Goal: Task Accomplishment & Management: Complete application form

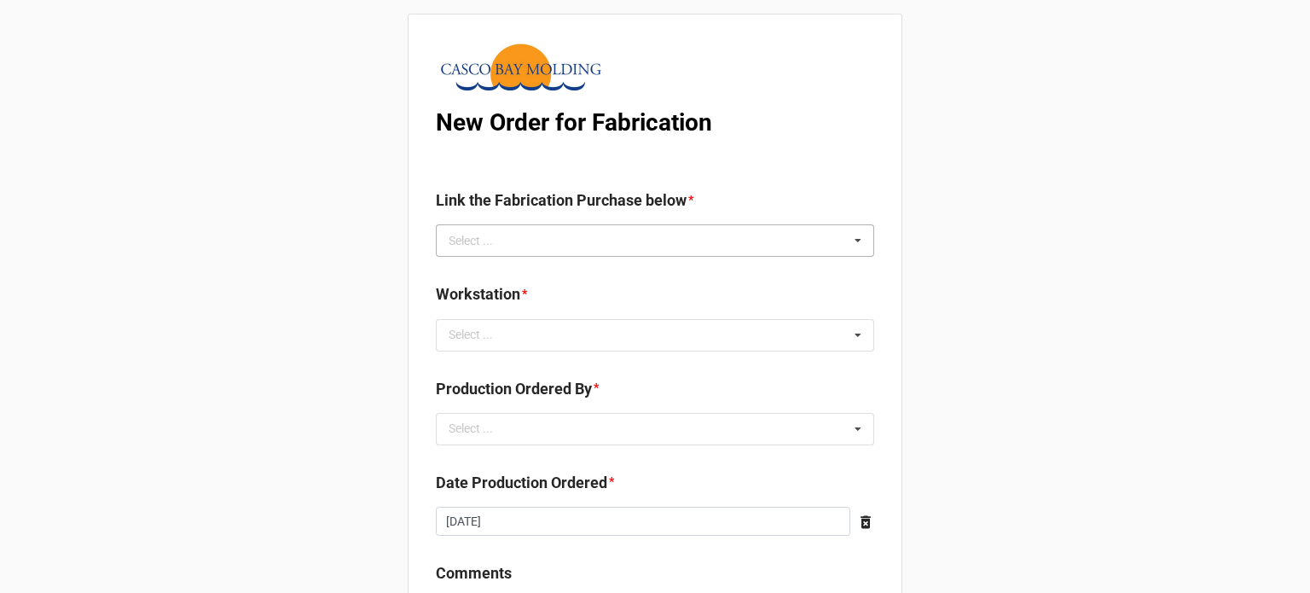
click at [529, 227] on div "Select ... No results found." at bounding box center [655, 240] width 438 height 32
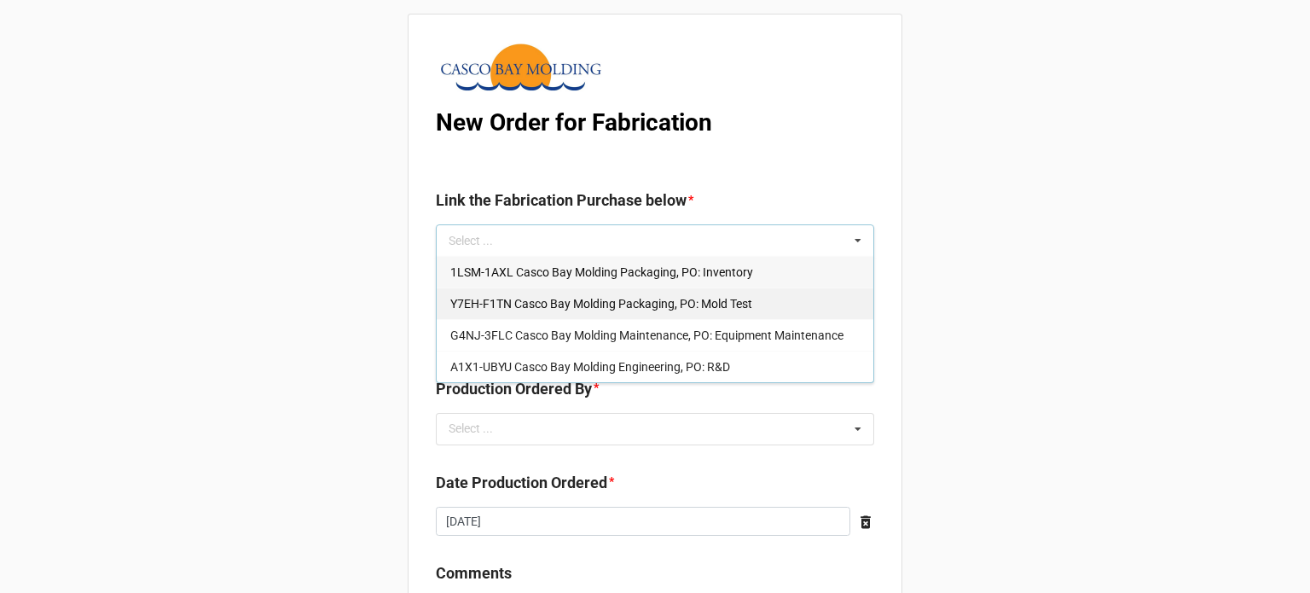
click at [539, 305] on span "Y7EH-F1TN Casco Bay Molding Packaging, PO: Mold Test" at bounding box center [601, 304] width 302 height 14
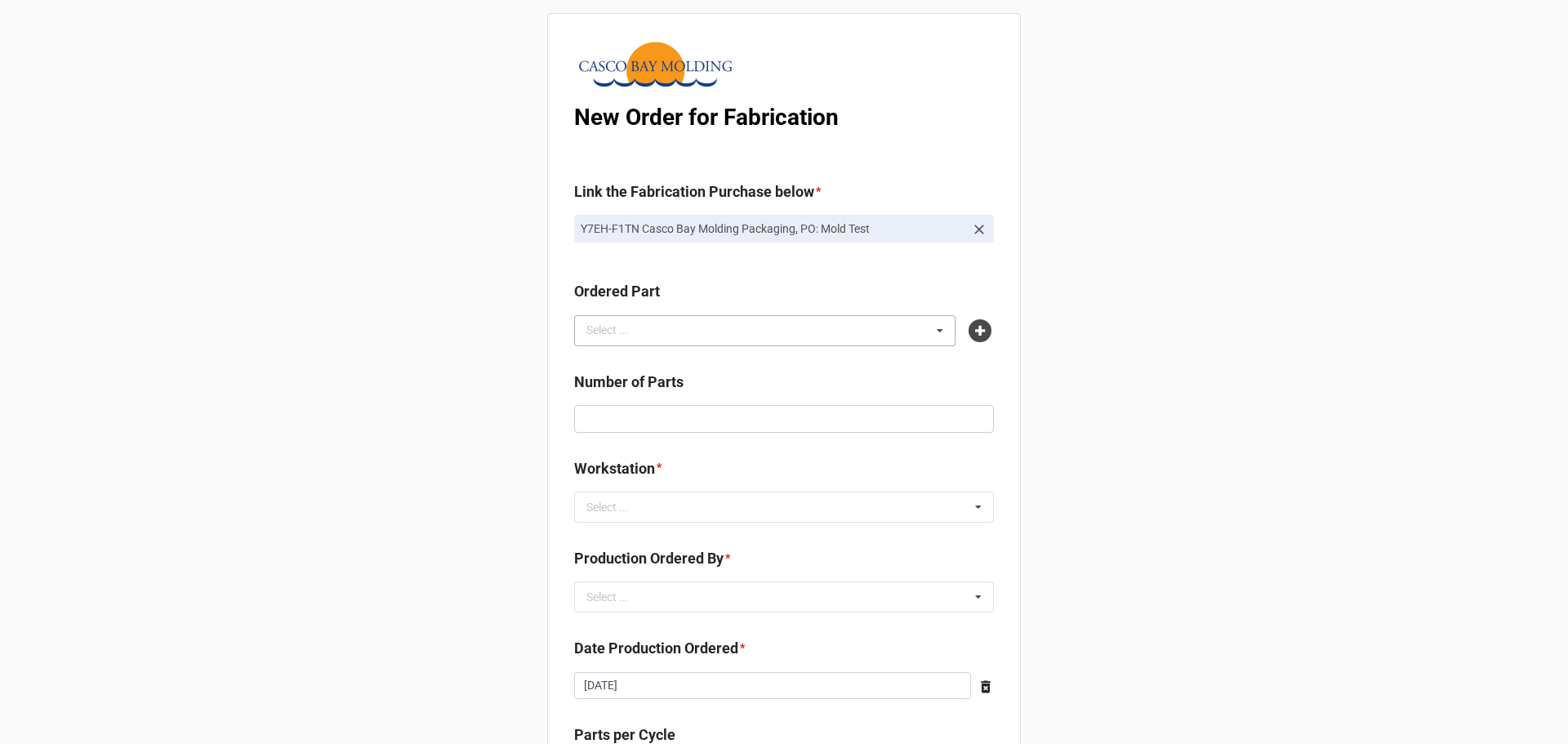
click at [609, 333] on div "Select ..." at bounding box center [617, 330] width 70 height 19
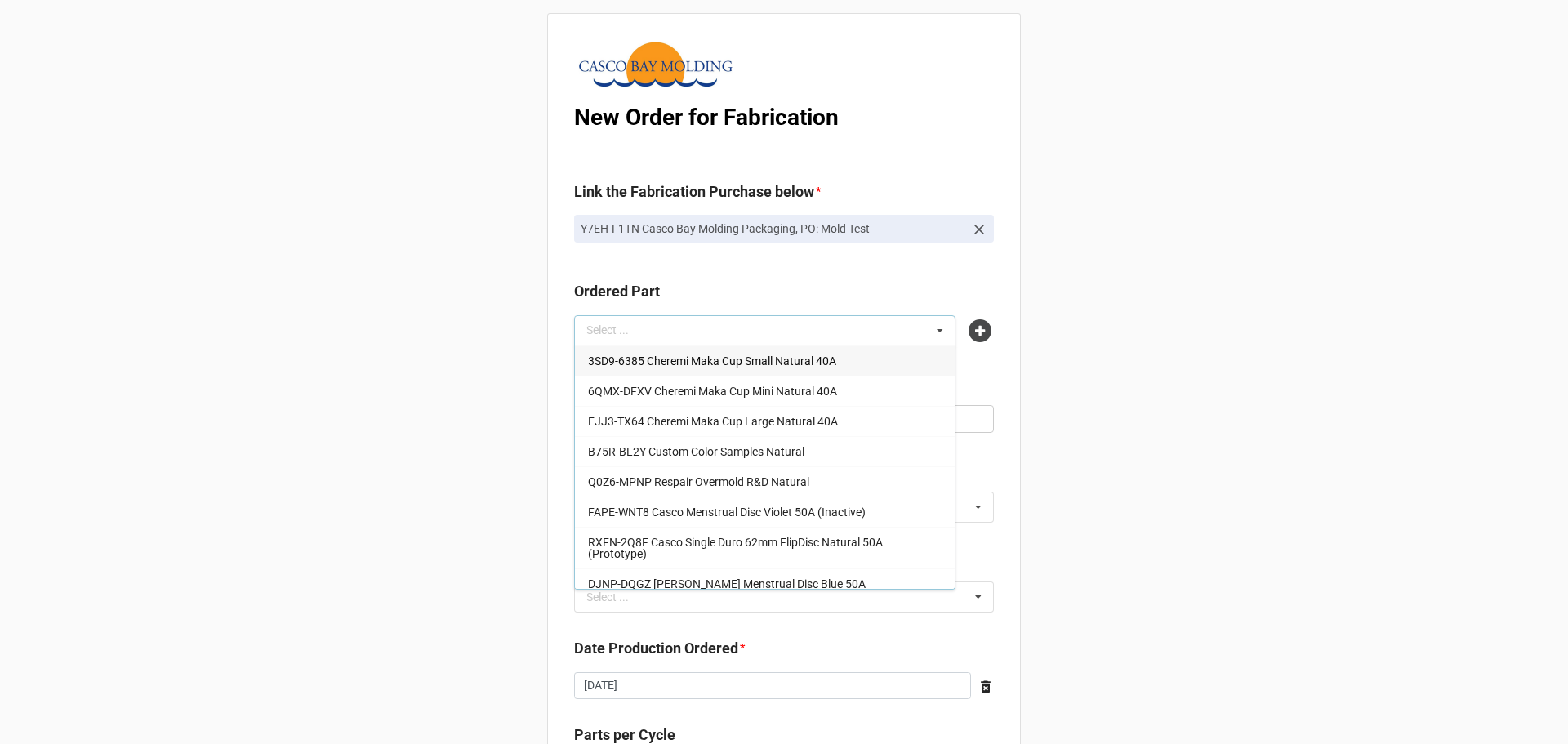
click at [674, 333] on div "Select ... 3SD9-6385 Cheremi Maka Cup Small Natural 40A 6QMX-DFXV Cheremi Maka …" at bounding box center [764, 330] width 381 height 31
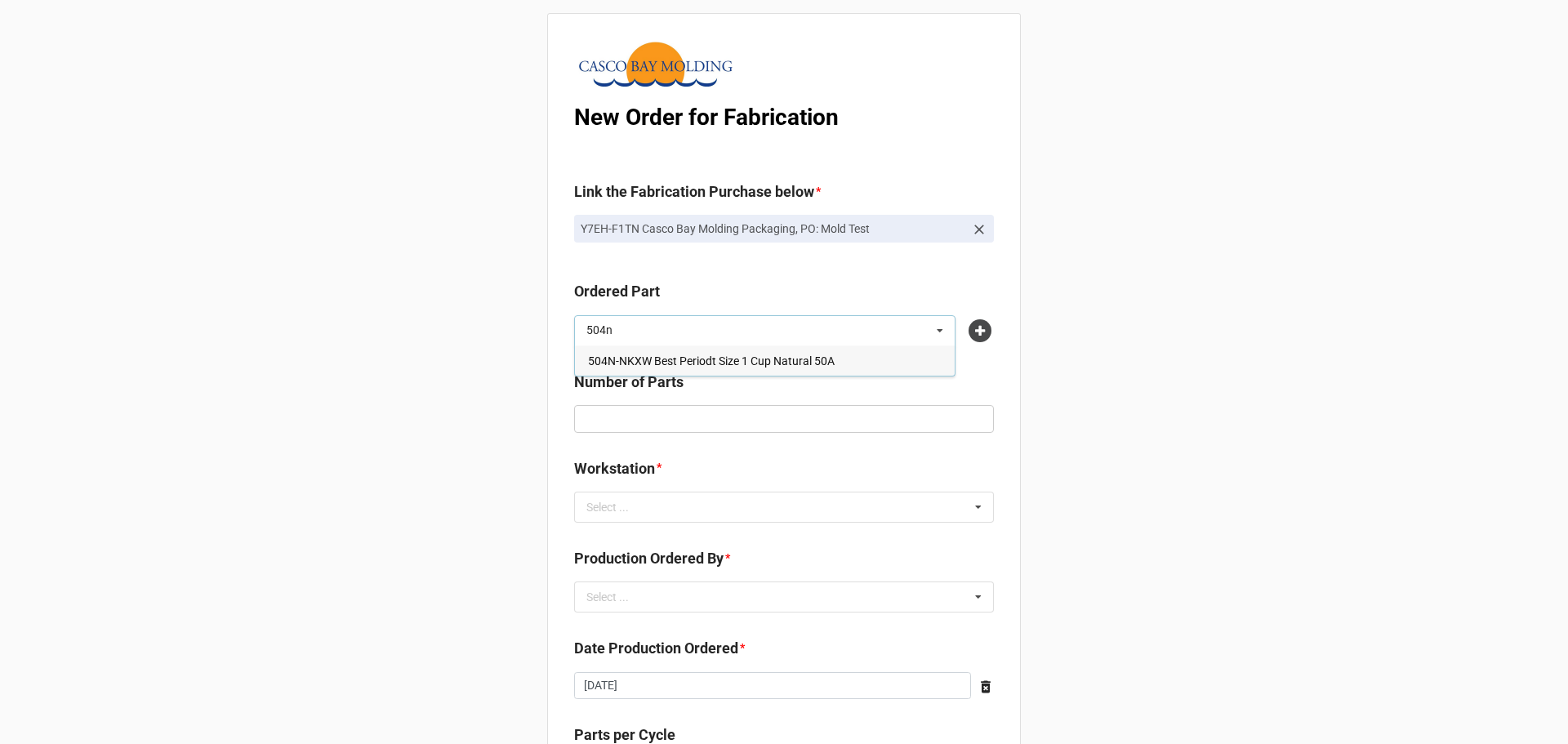
type input "504n"
click at [690, 364] on span "504N-NKXW Best Periodt Size 1 Cup Natural 50A" at bounding box center [711, 361] width 246 height 13
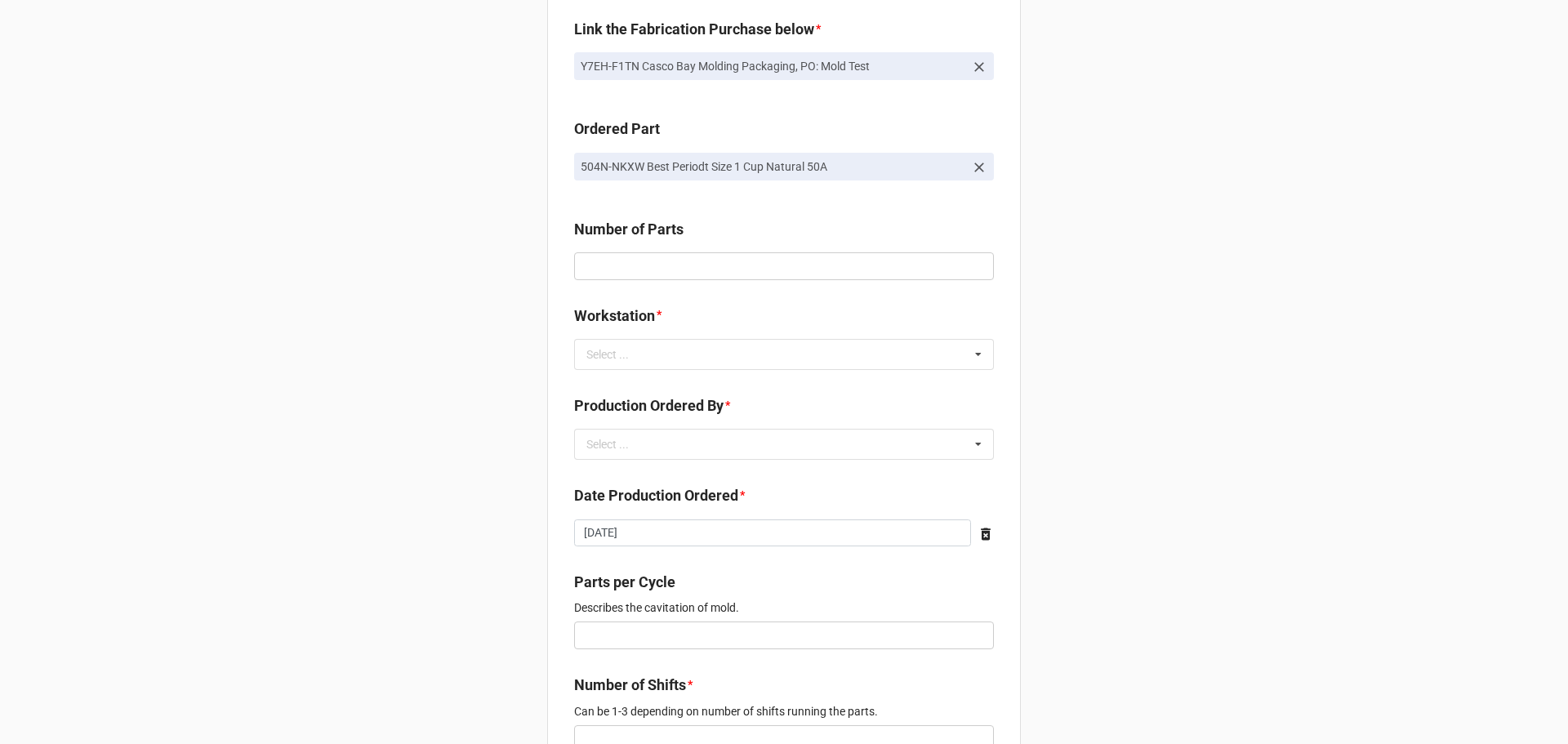
scroll to position [164, 0]
click at [697, 261] on input "text" at bounding box center [784, 265] width 420 height 28
type input "50"
click at [628, 354] on div "Select ..." at bounding box center [617, 353] width 70 height 19
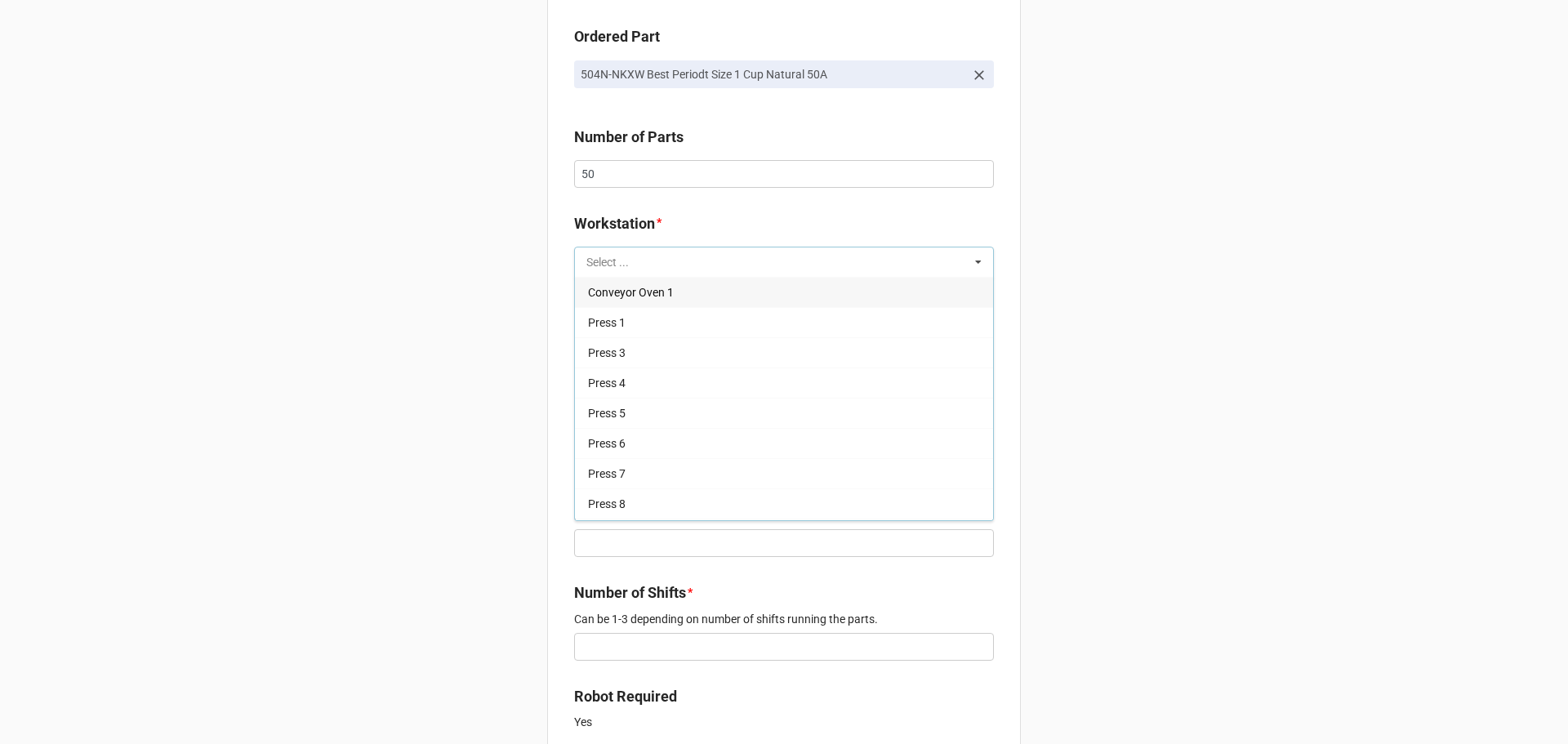
scroll to position [490, 0]
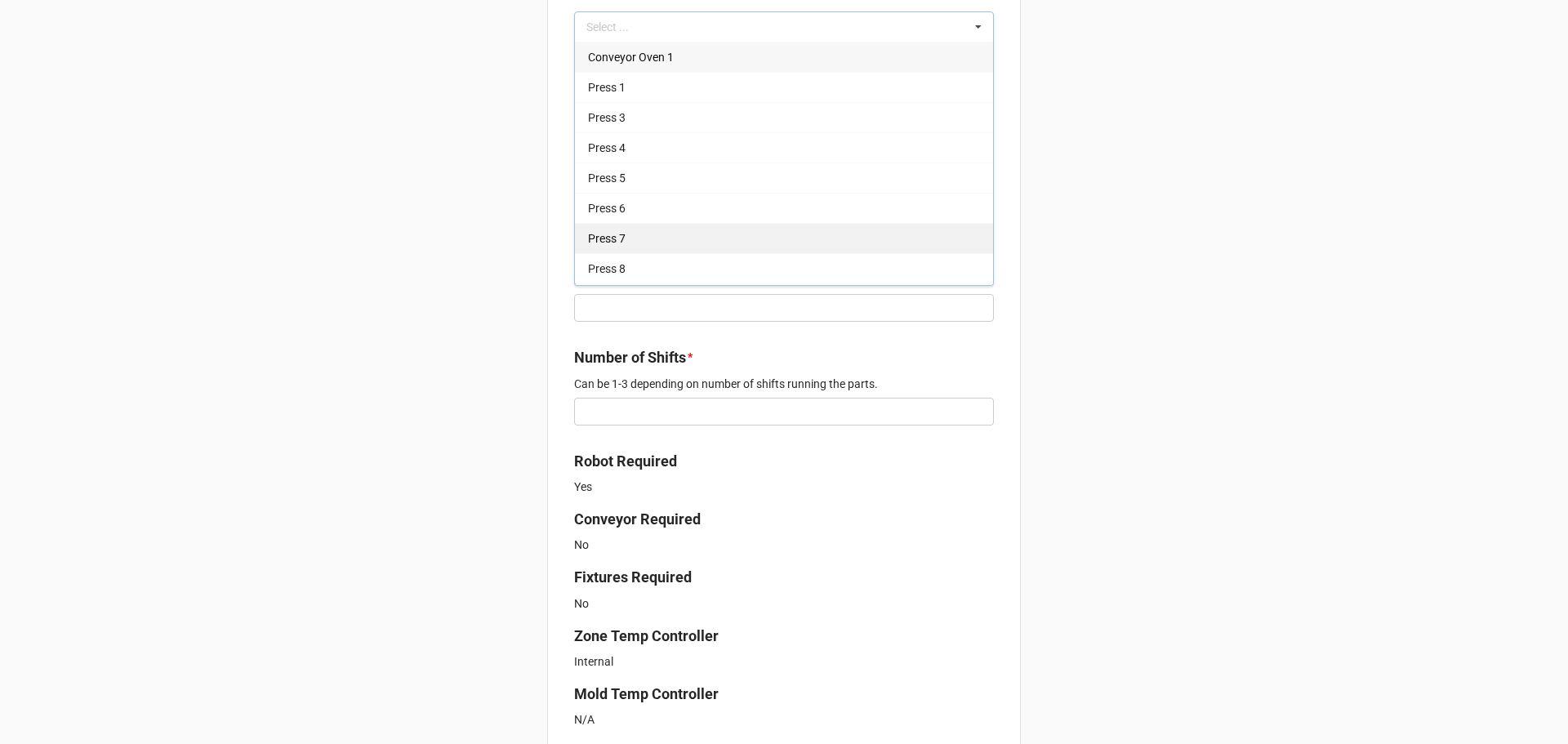
click at [626, 238] on div "Press 7" at bounding box center [784, 238] width 419 height 31
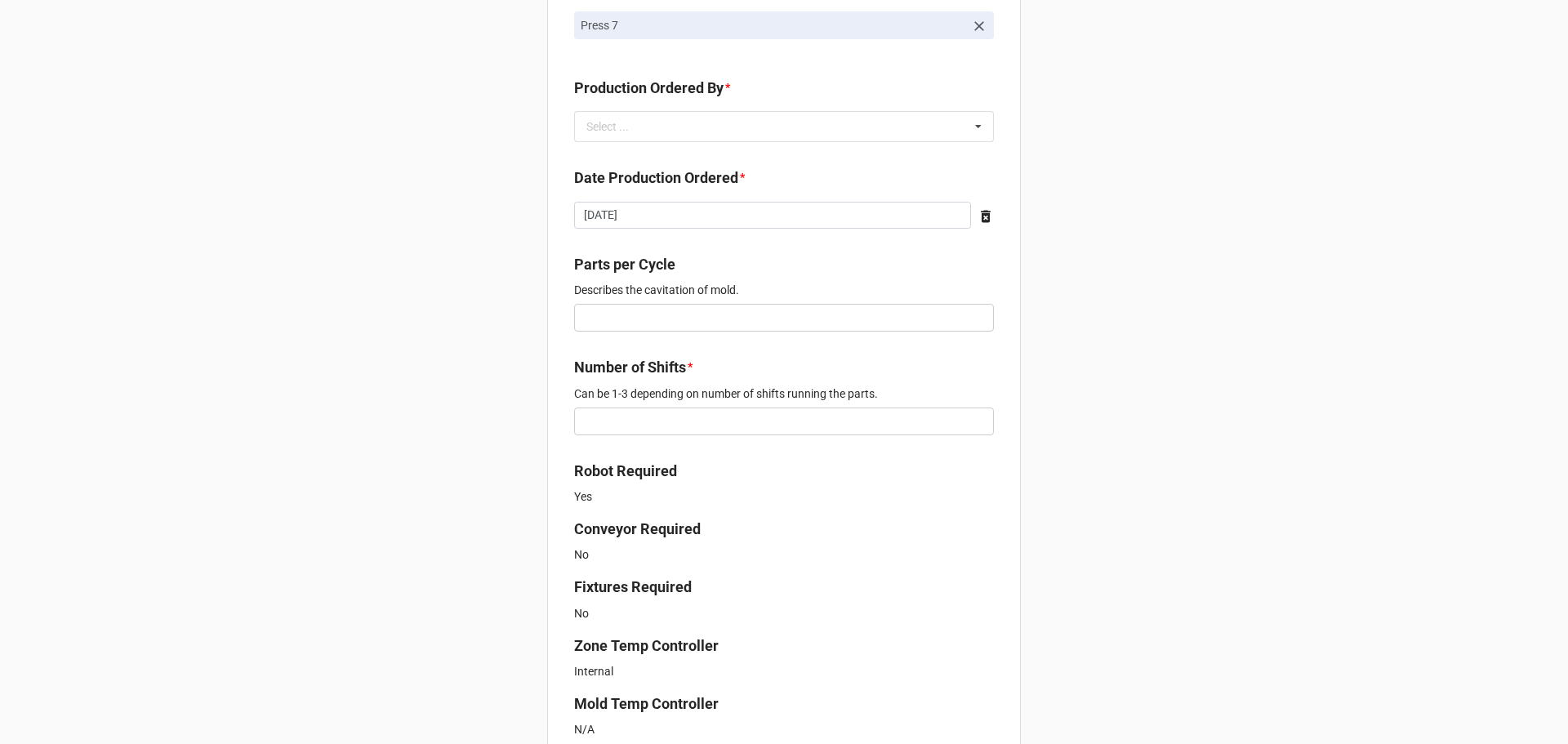
click at [523, 214] on div "New Order for Fabrication Link the Fabrication Purchase below * Y7EH-F1TN Casco…" at bounding box center [784, 257] width 1568 height 1495
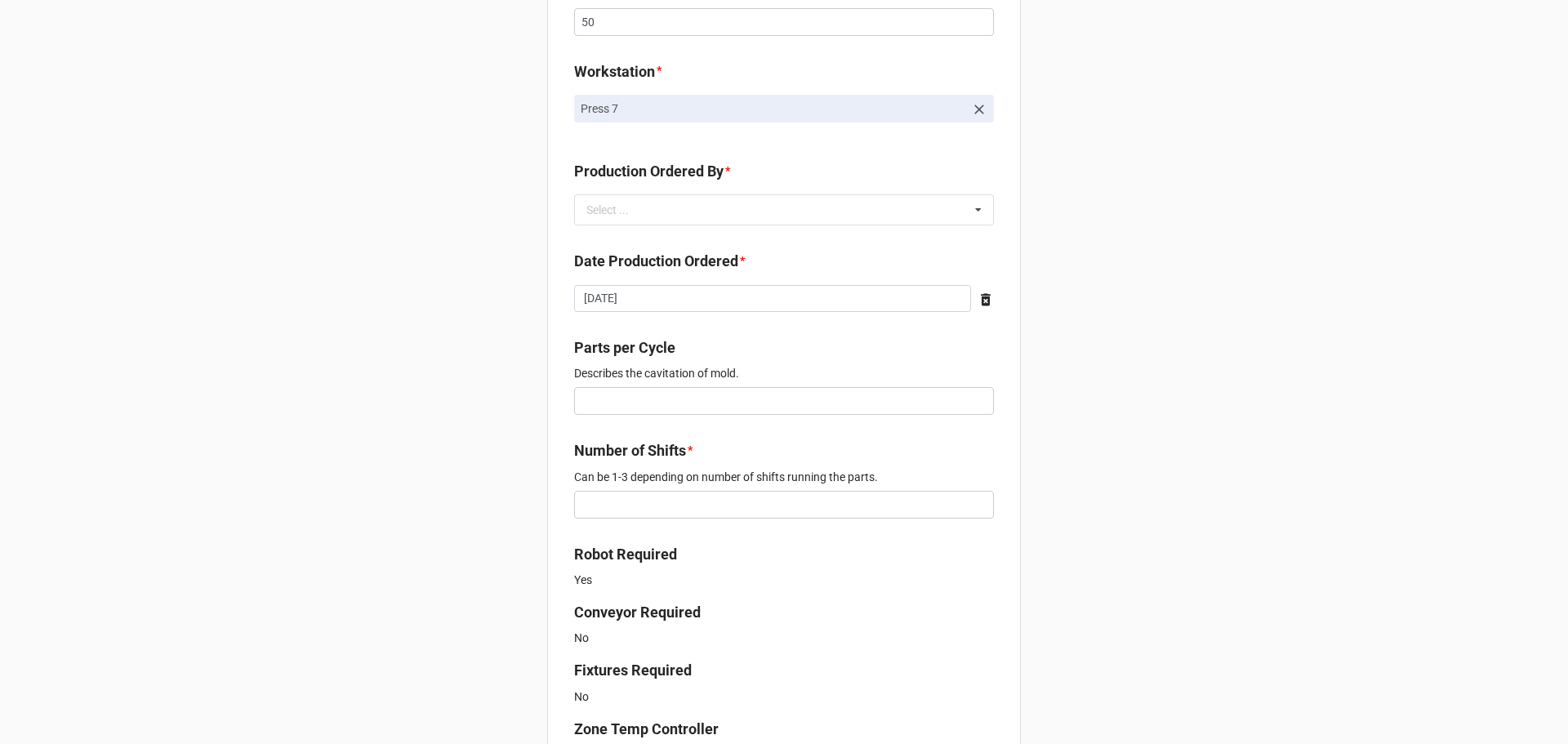
scroll to position [327, 0]
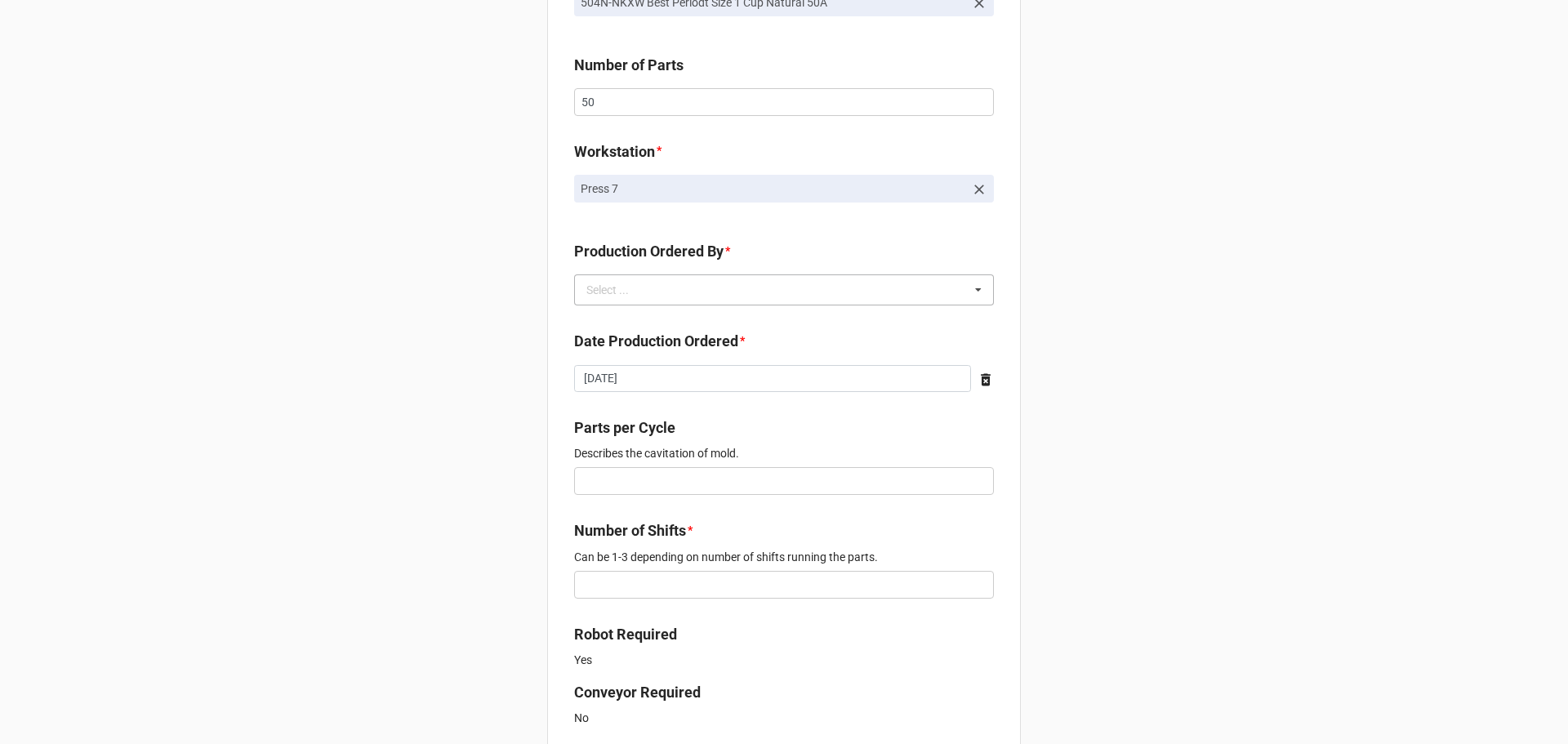
click at [658, 283] on div "Select ... No results found." at bounding box center [784, 289] width 420 height 31
click at [672, 328] on div "[PERSON_NAME]" at bounding box center [784, 320] width 419 height 31
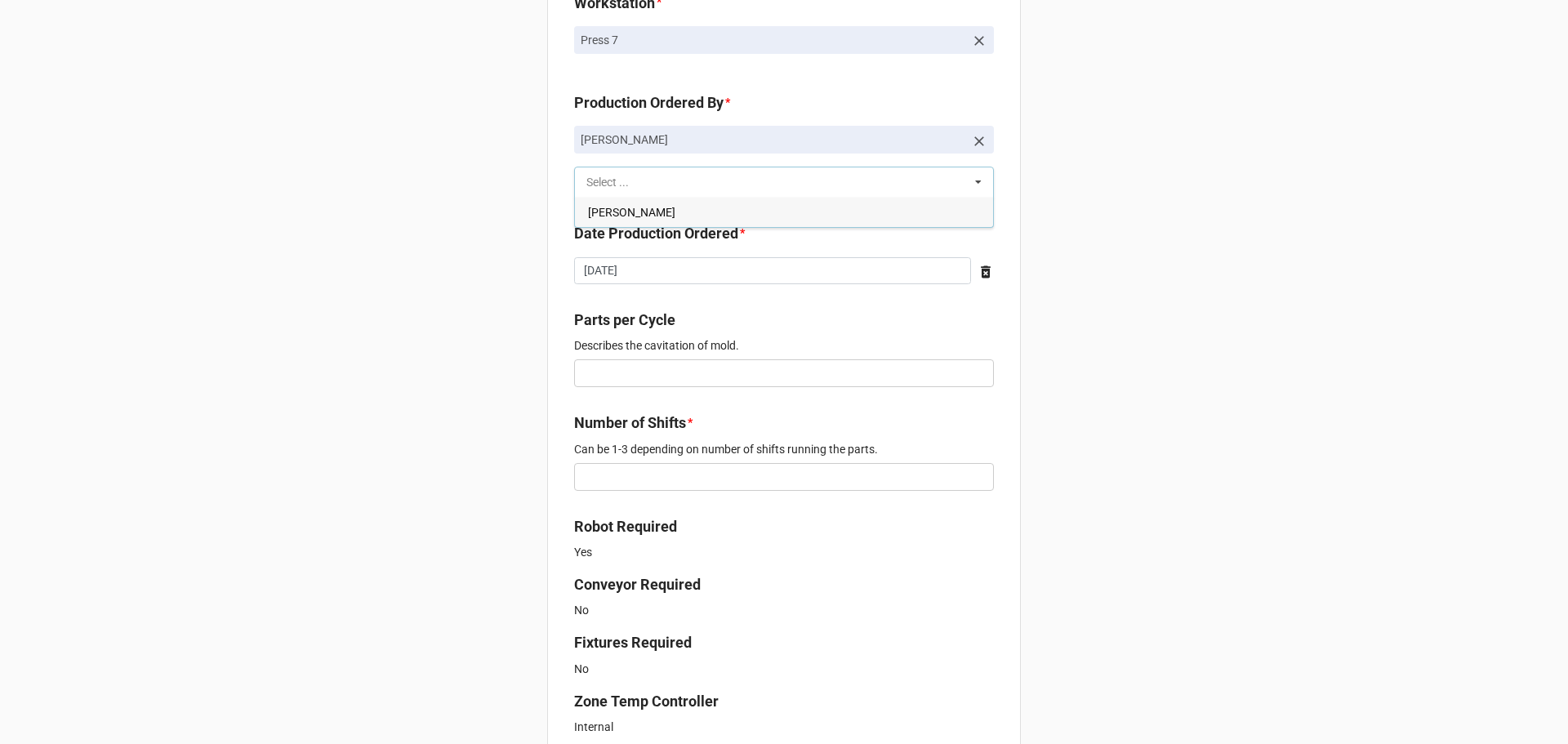
scroll to position [490, 0]
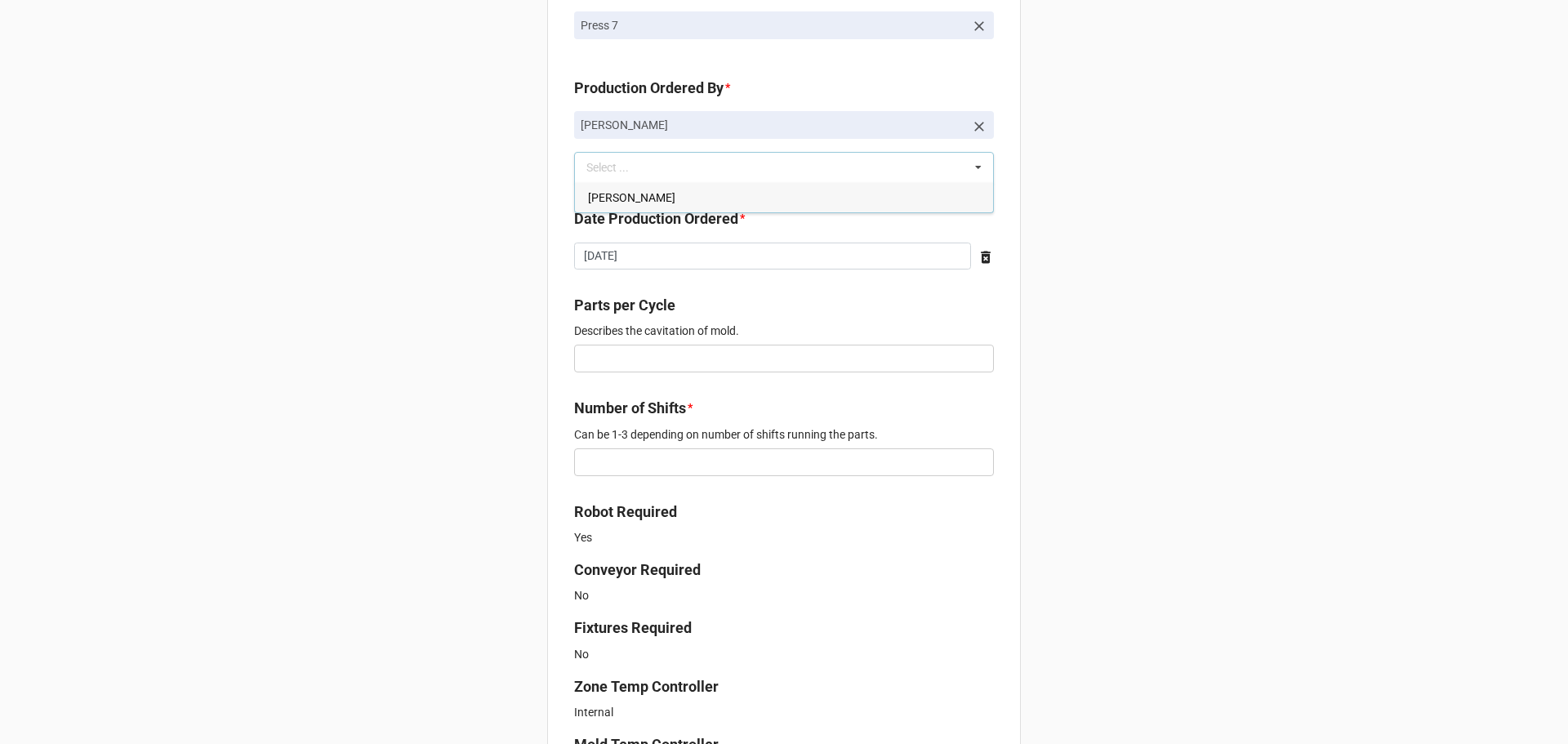
click at [518, 308] on div "New Order for Fabrication Link the Fabrication Purchase below * Y7EH-F1TN Casco…" at bounding box center [784, 552] width 1568 height 2084
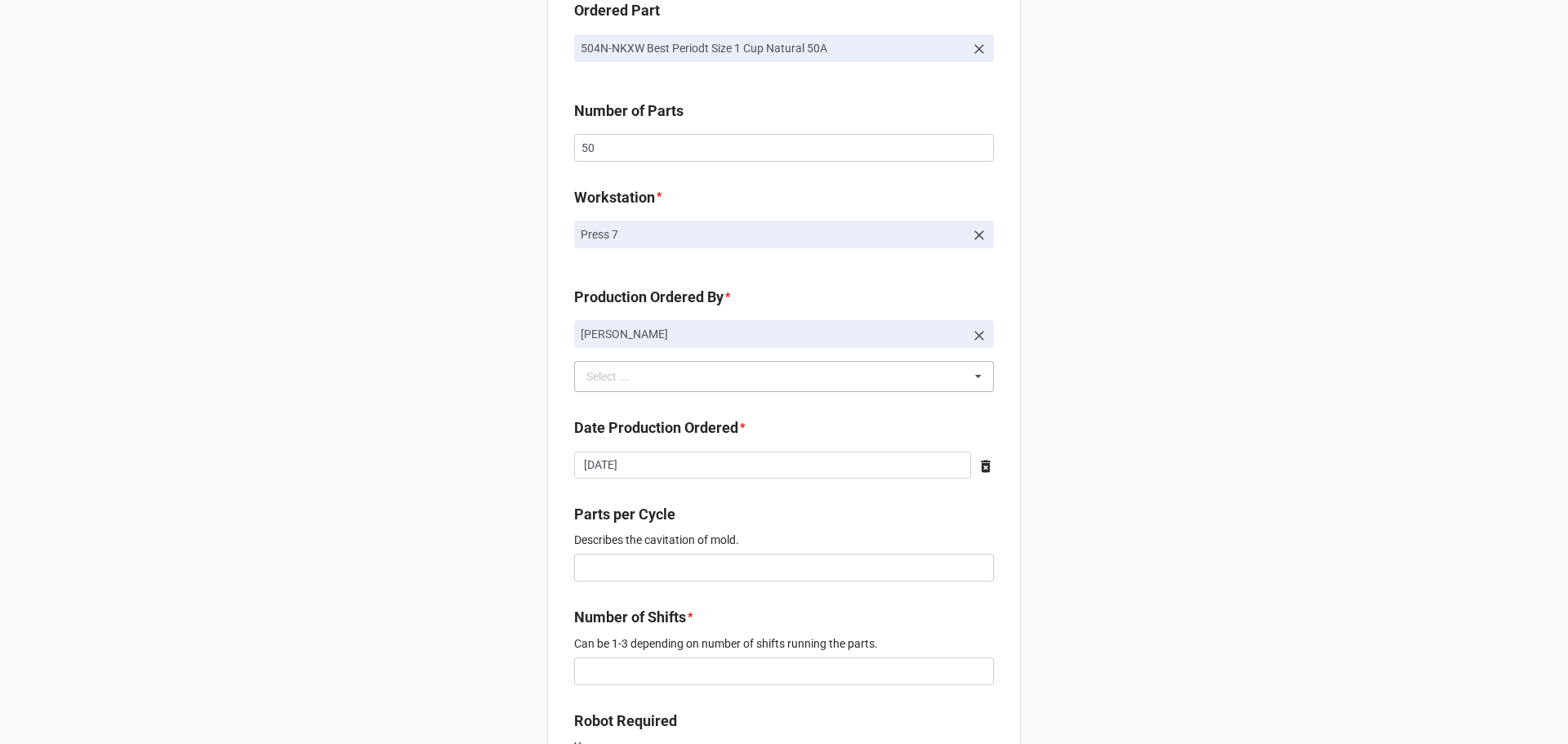
scroll to position [408, 0]
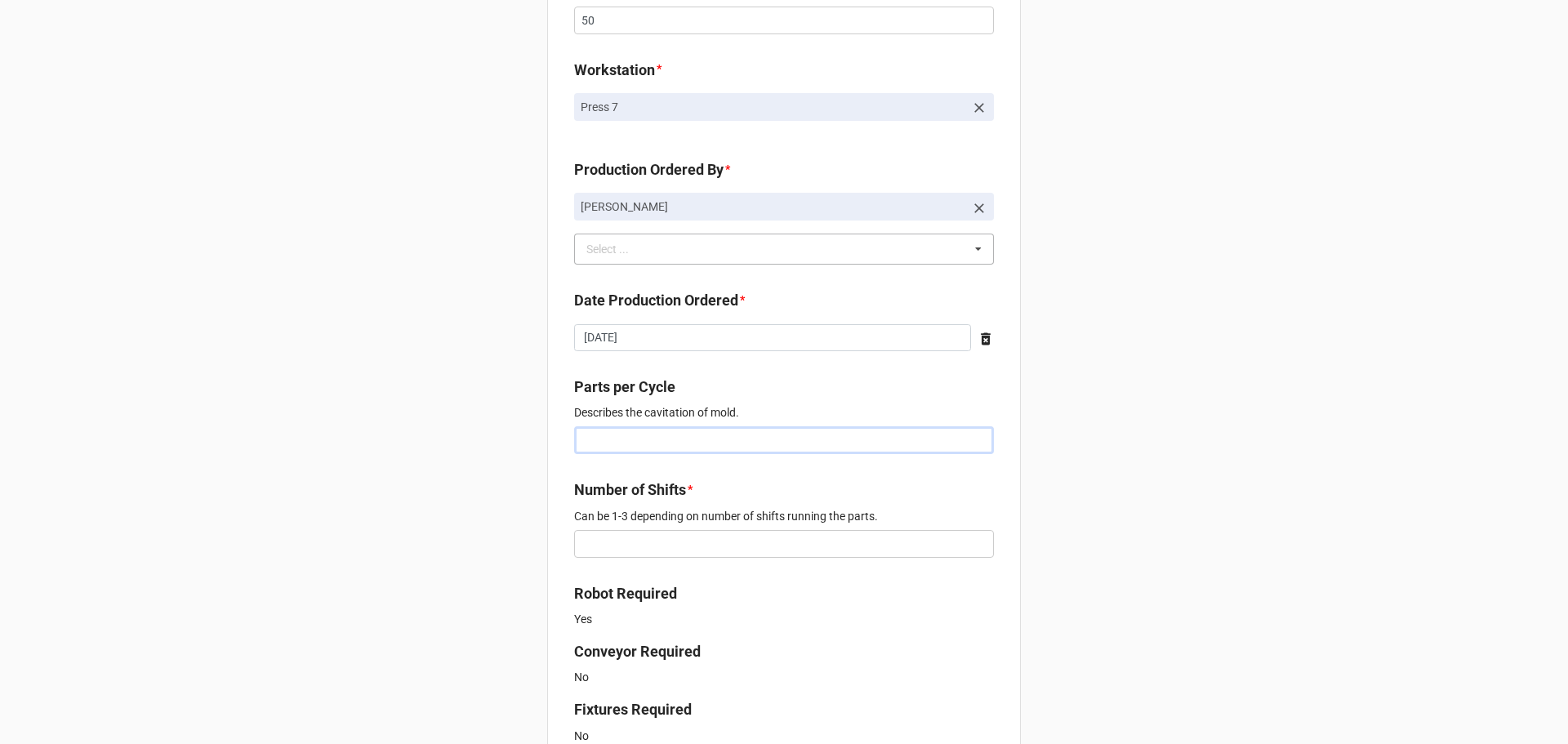
click at [642, 445] on input "text" at bounding box center [784, 440] width 420 height 28
type input "2"
click at [673, 540] on input "text" at bounding box center [784, 543] width 420 height 28
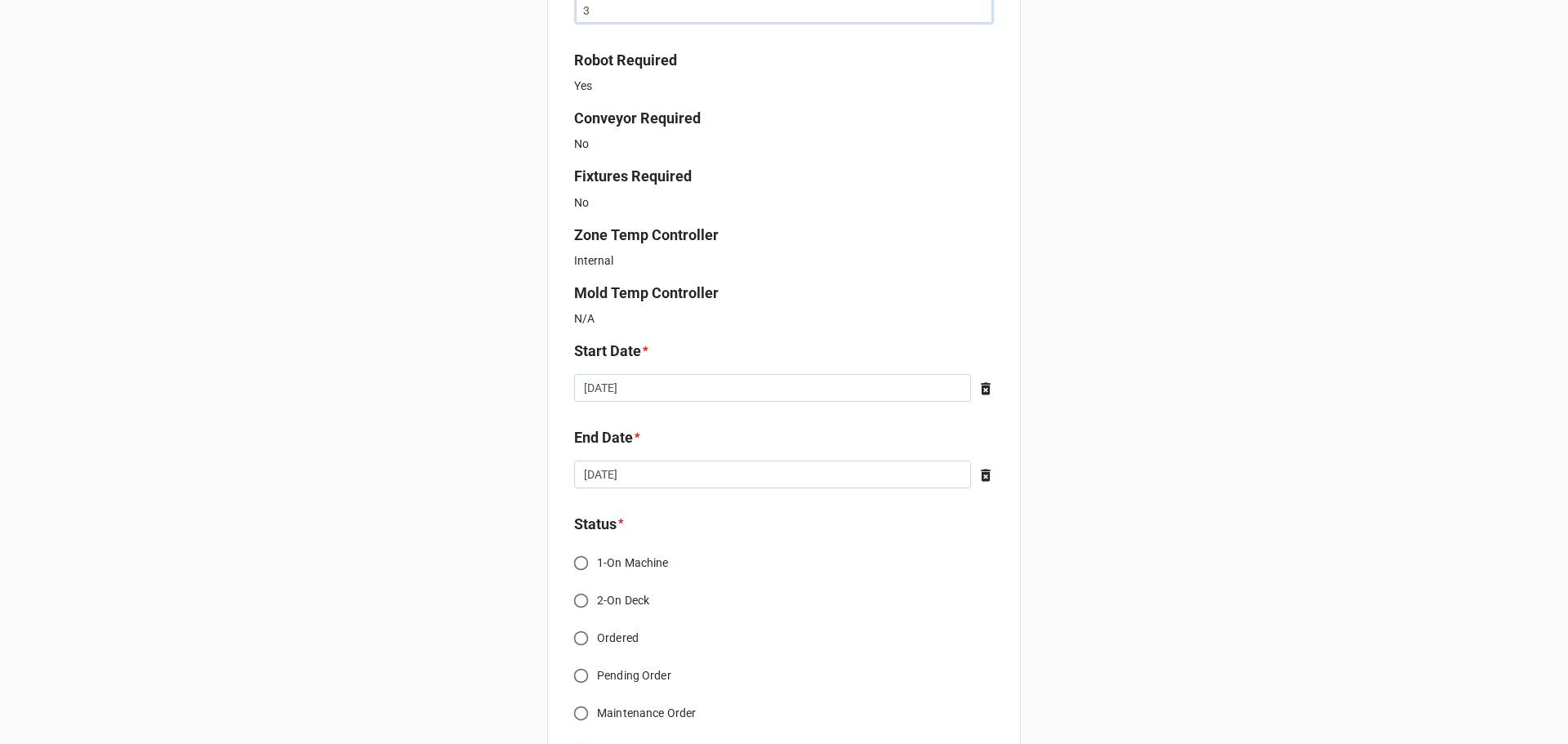
scroll to position [1061, 0]
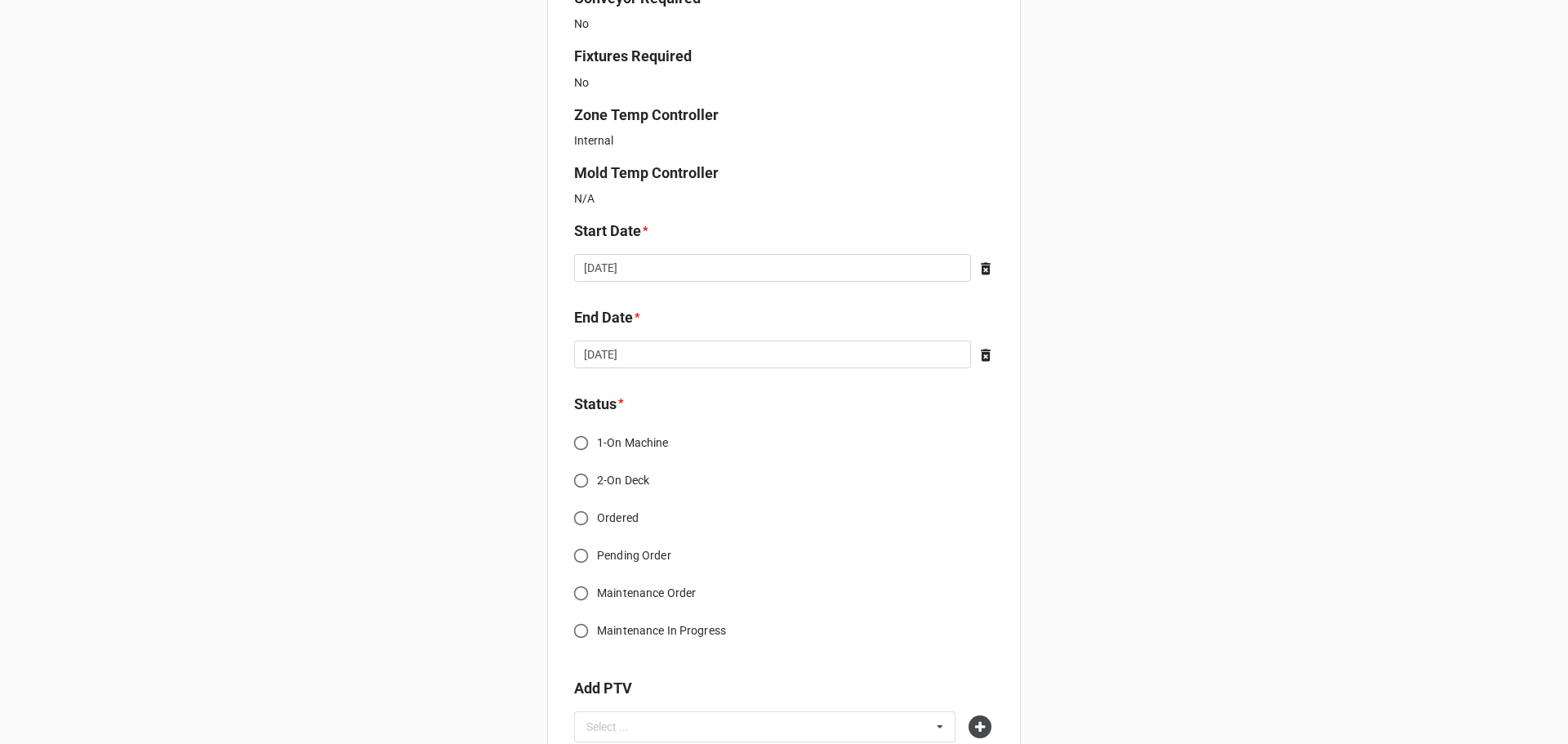
type input "3"
click at [620, 475] on span "2-On Deck" at bounding box center [623, 481] width 53 height 17
click at [597, 475] on input "2-On Deck" at bounding box center [580, 480] width 32 height 32
radio input "true"
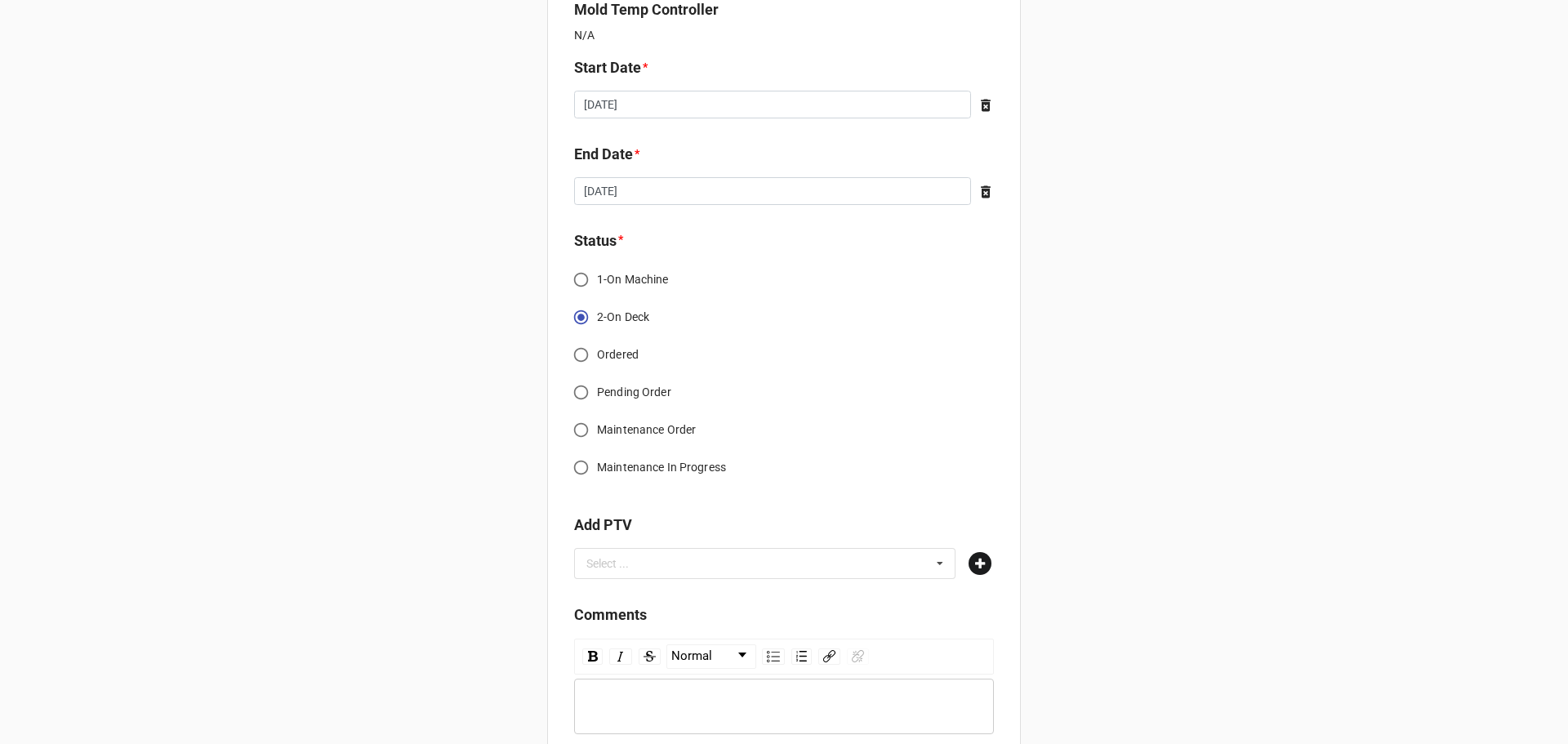
click at [981, 557] on icon at bounding box center [980, 563] width 23 height 23
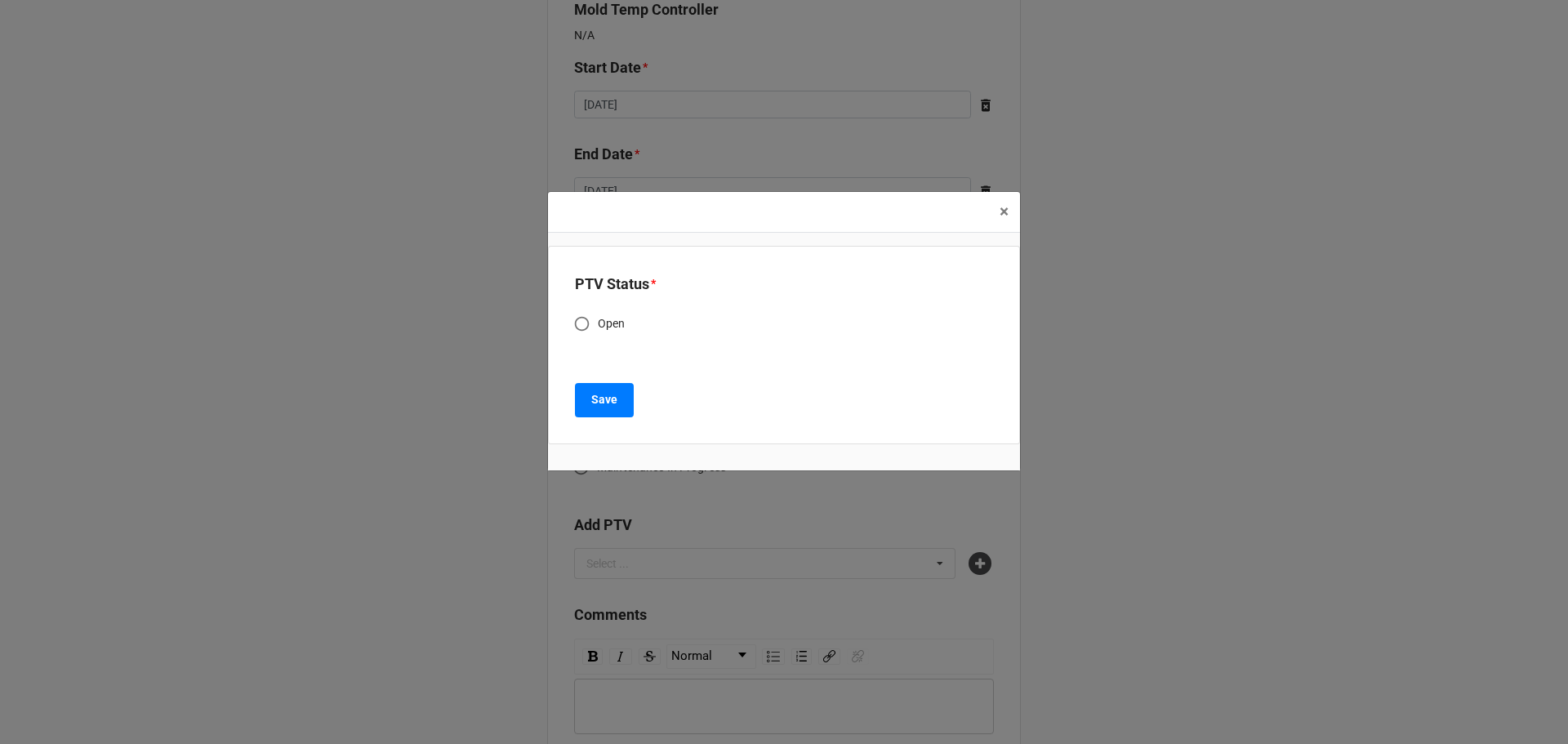
click at [587, 321] on input "Open" at bounding box center [581, 323] width 32 height 32
radio input "true"
click at [596, 408] on b "Save" at bounding box center [603, 399] width 26 height 17
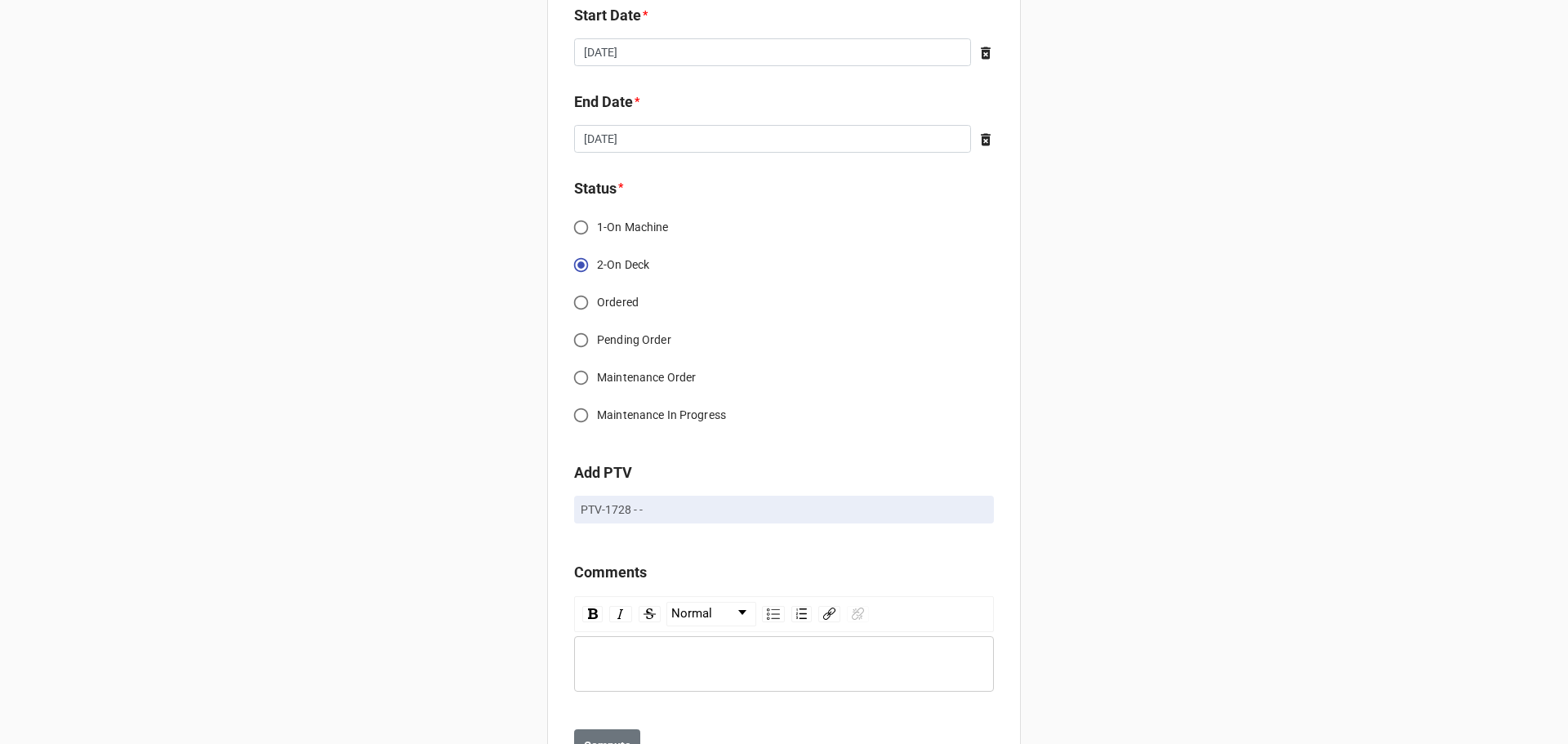
scroll to position [1349, 0]
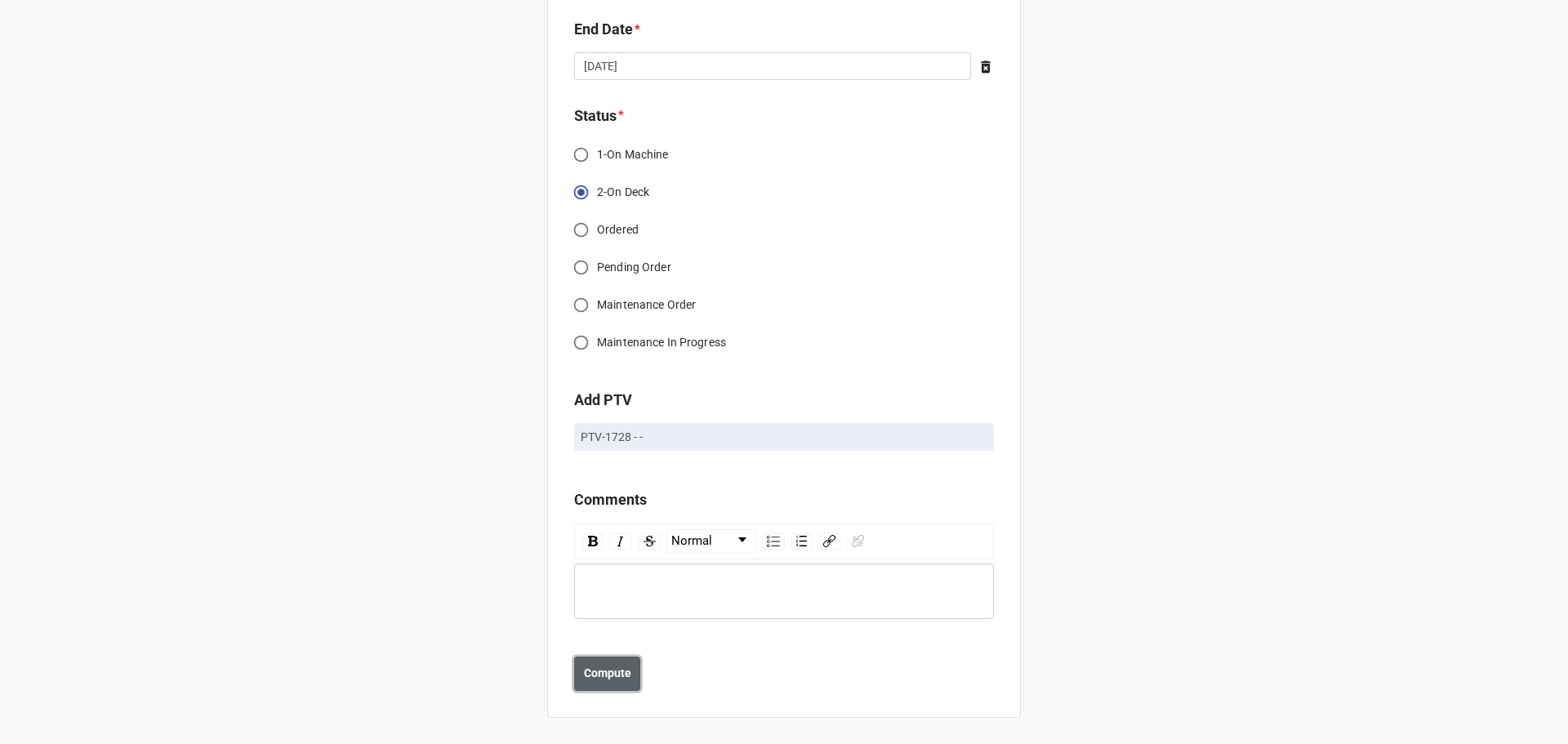
click at [608, 567] on b "Compute" at bounding box center [607, 673] width 47 height 17
click at [607, 567] on b "Save" at bounding box center [602, 673] width 26 height 17
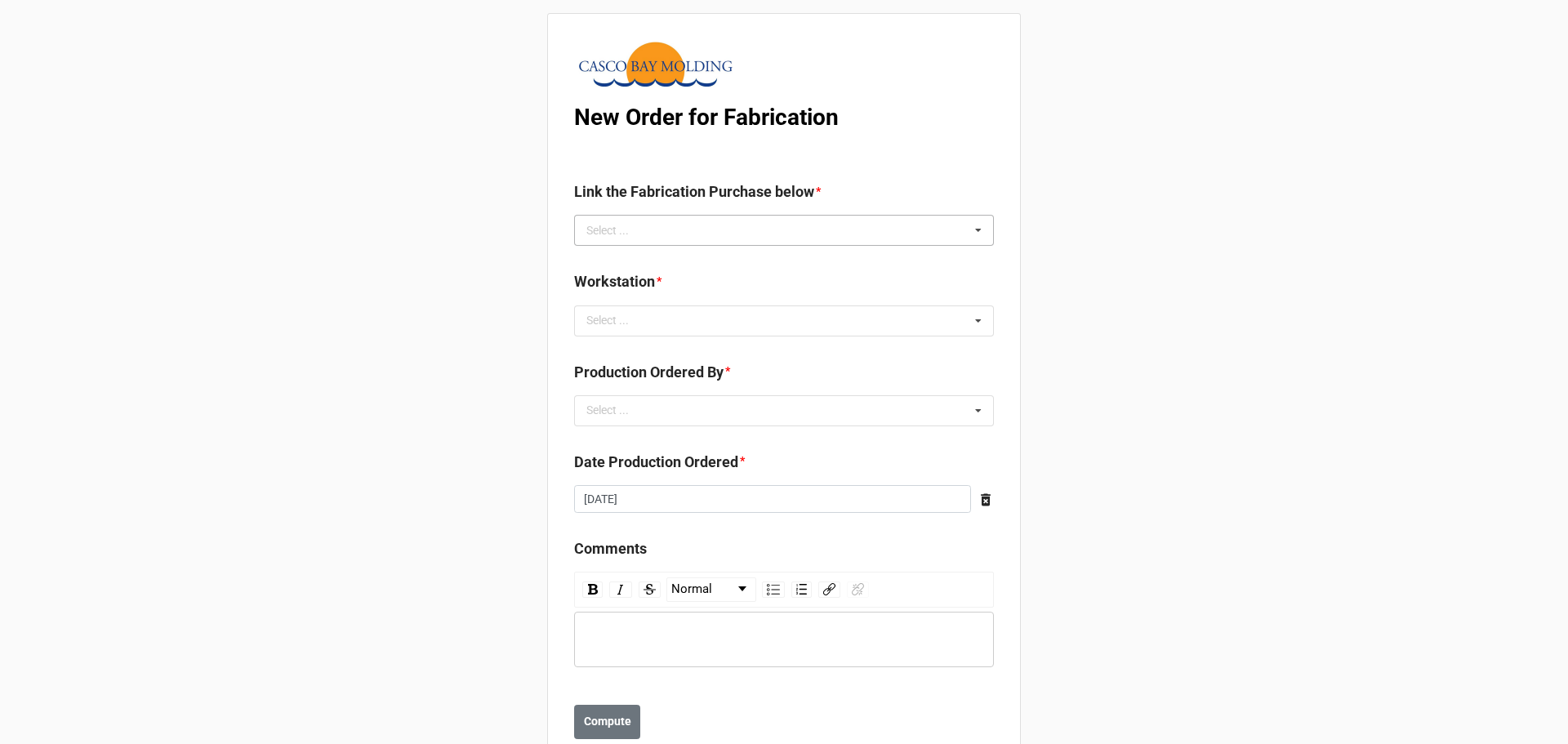
click at [966, 231] on icon at bounding box center [979, 231] width 25 height 31
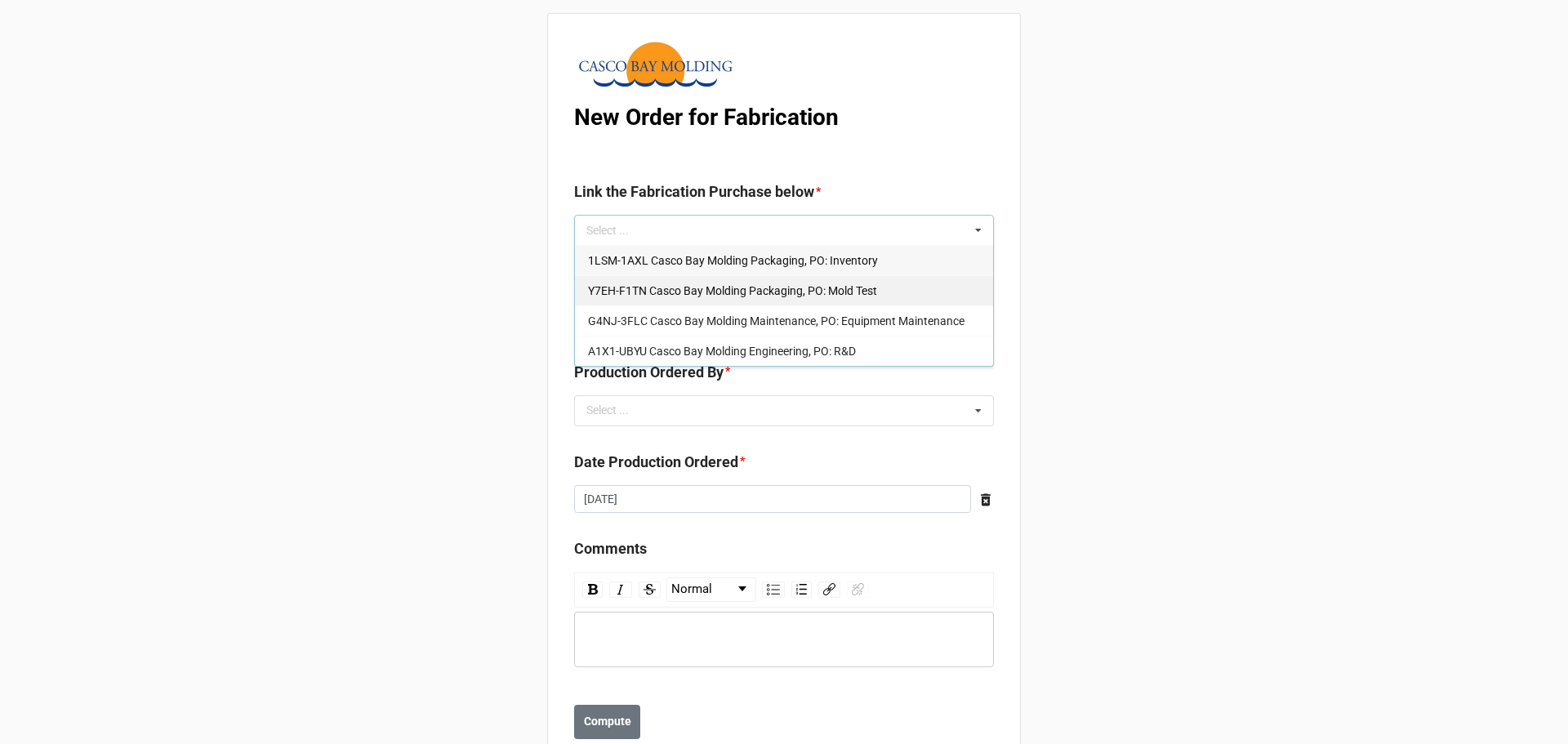
click at [847, 294] on span "Y7EH-F1TN Casco Bay Molding Packaging, PO: Mold Test" at bounding box center [733, 291] width 289 height 13
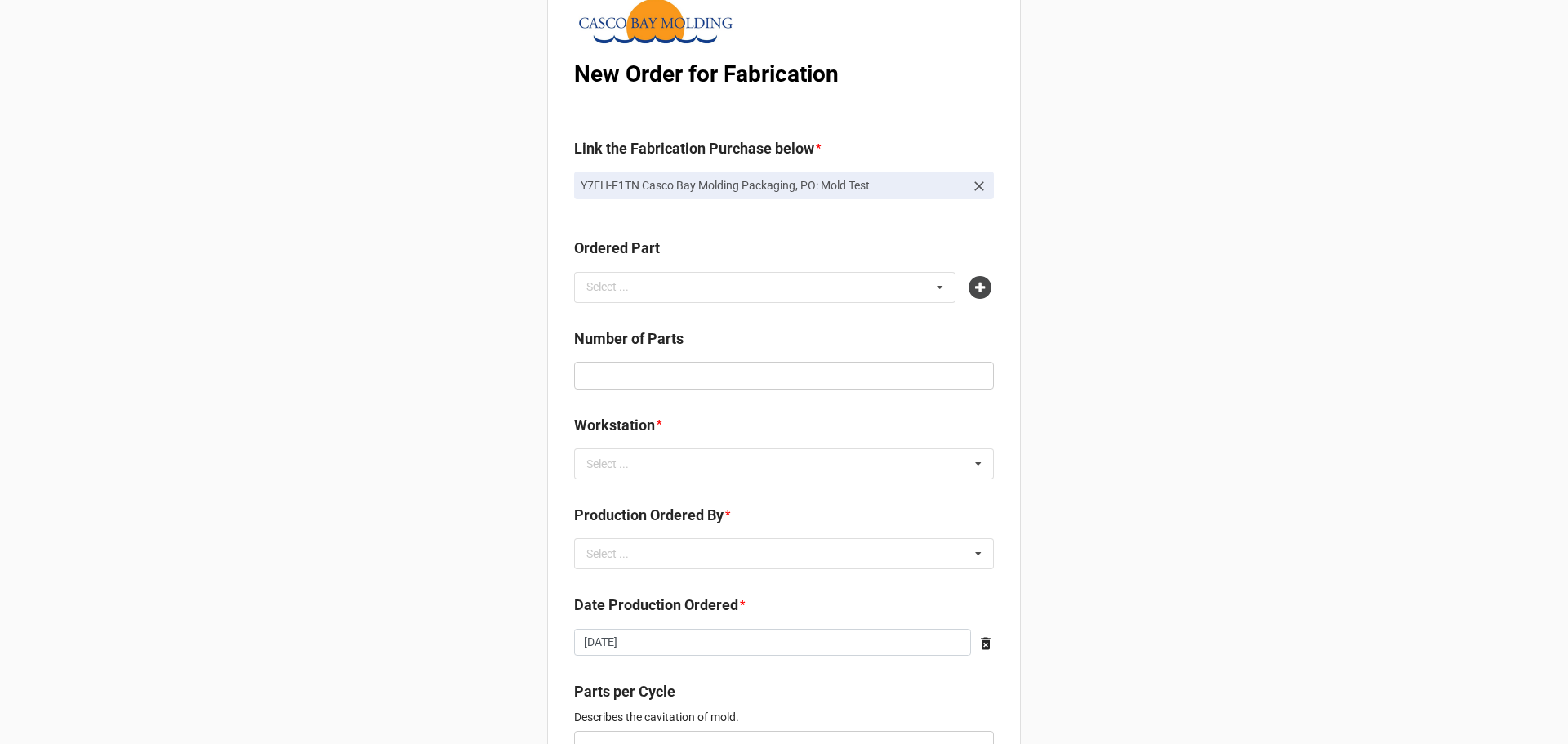
scroll to position [81, 0]
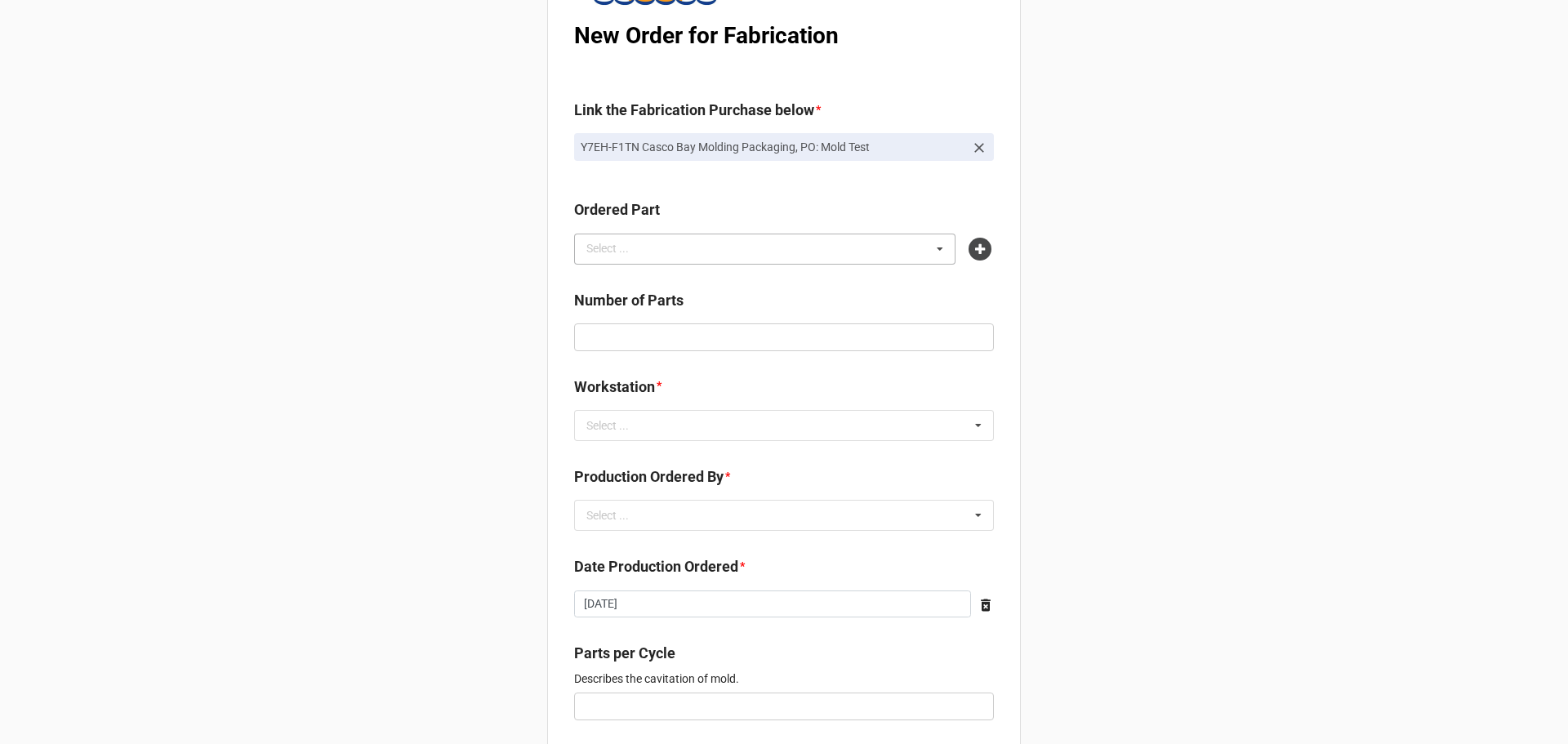
click at [655, 237] on div "Select ... No results found." at bounding box center [764, 249] width 381 height 31
type input "504n"
click at [643, 274] on span "504N-NKXW Best Periodt Size 1 Cup Natural 50A" at bounding box center [711, 280] width 246 height 13
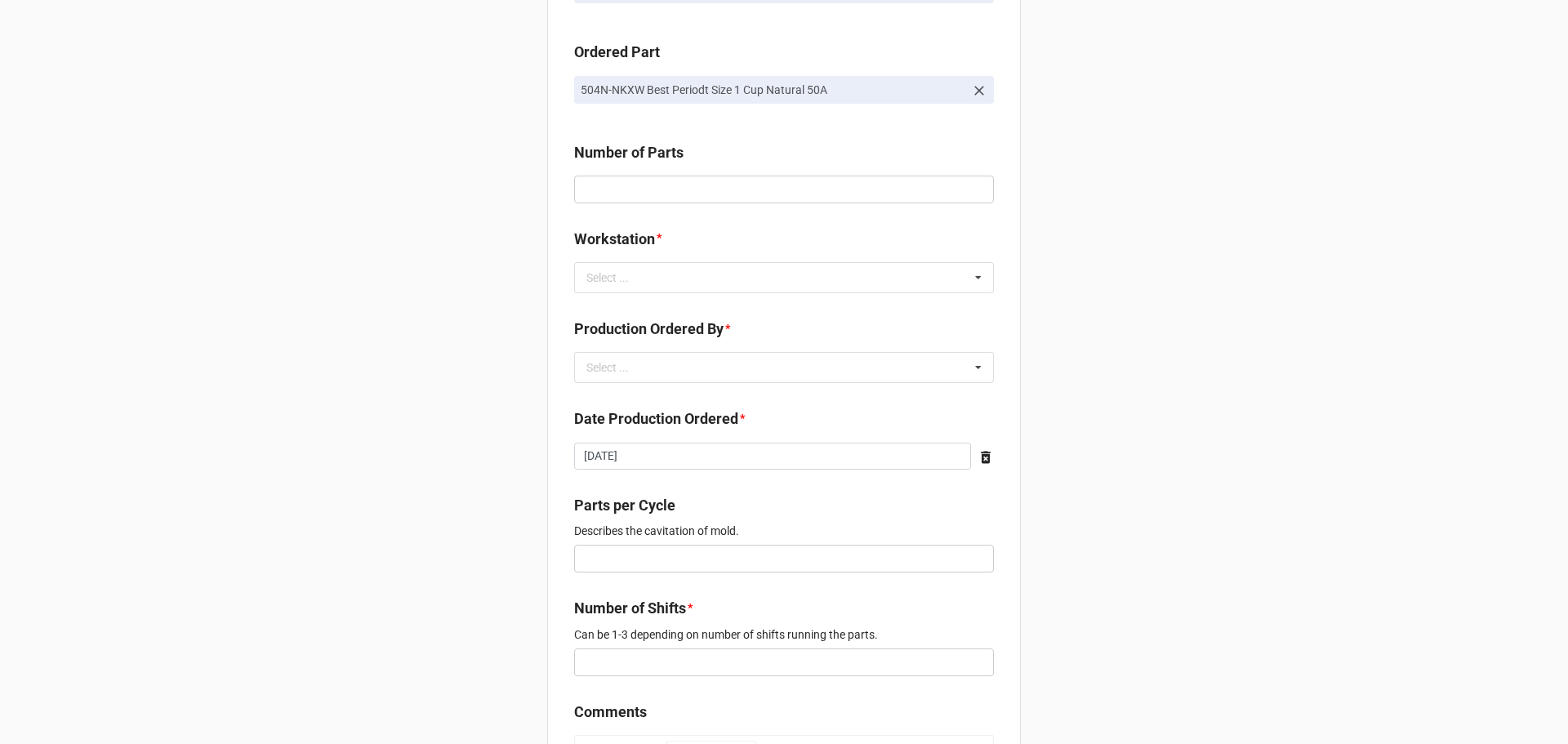
scroll to position [245, 0]
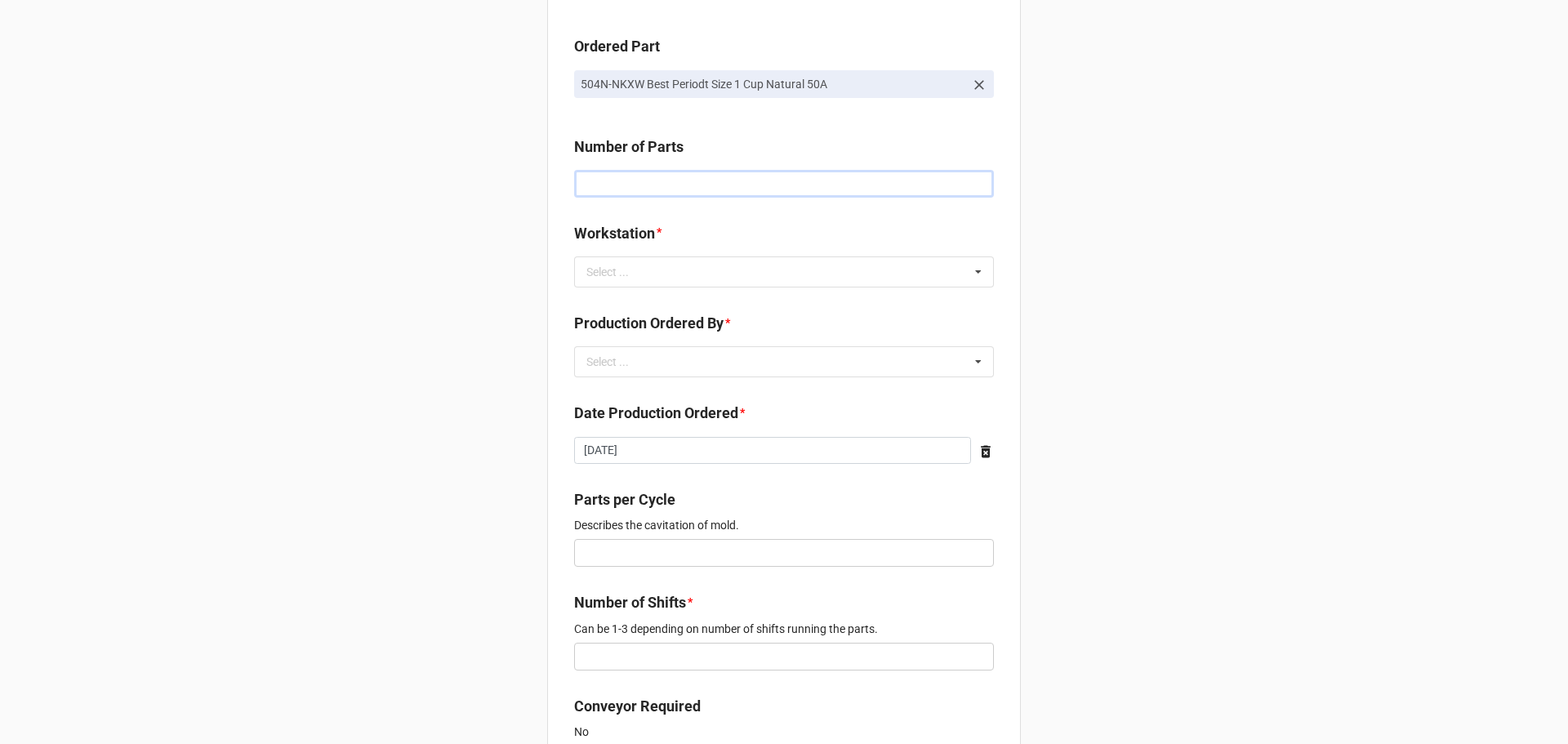
click at [624, 189] on input "text" at bounding box center [784, 183] width 420 height 28
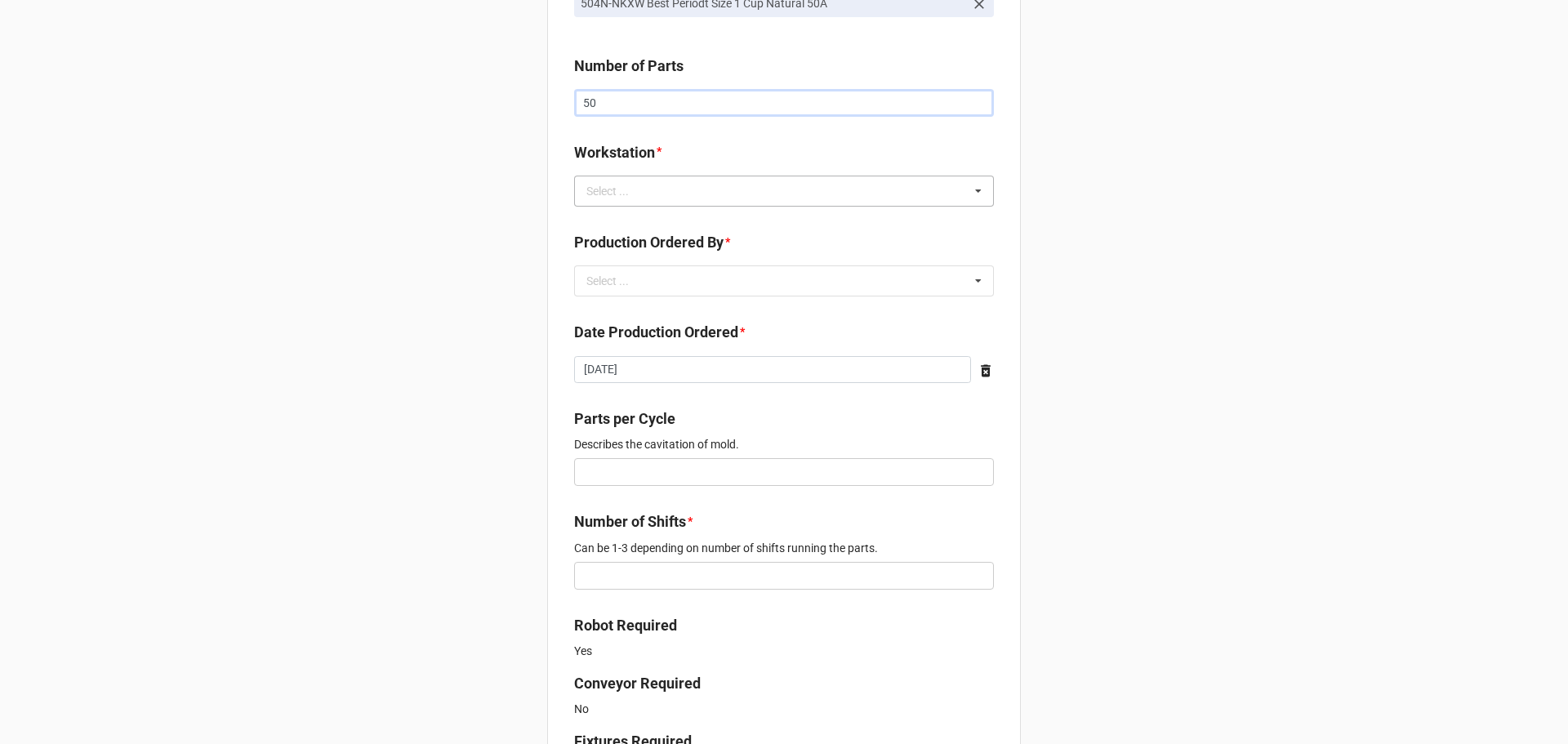
scroll to position [327, 0]
type input "50"
click at [623, 191] on div "Select ..." at bounding box center [617, 190] width 70 height 19
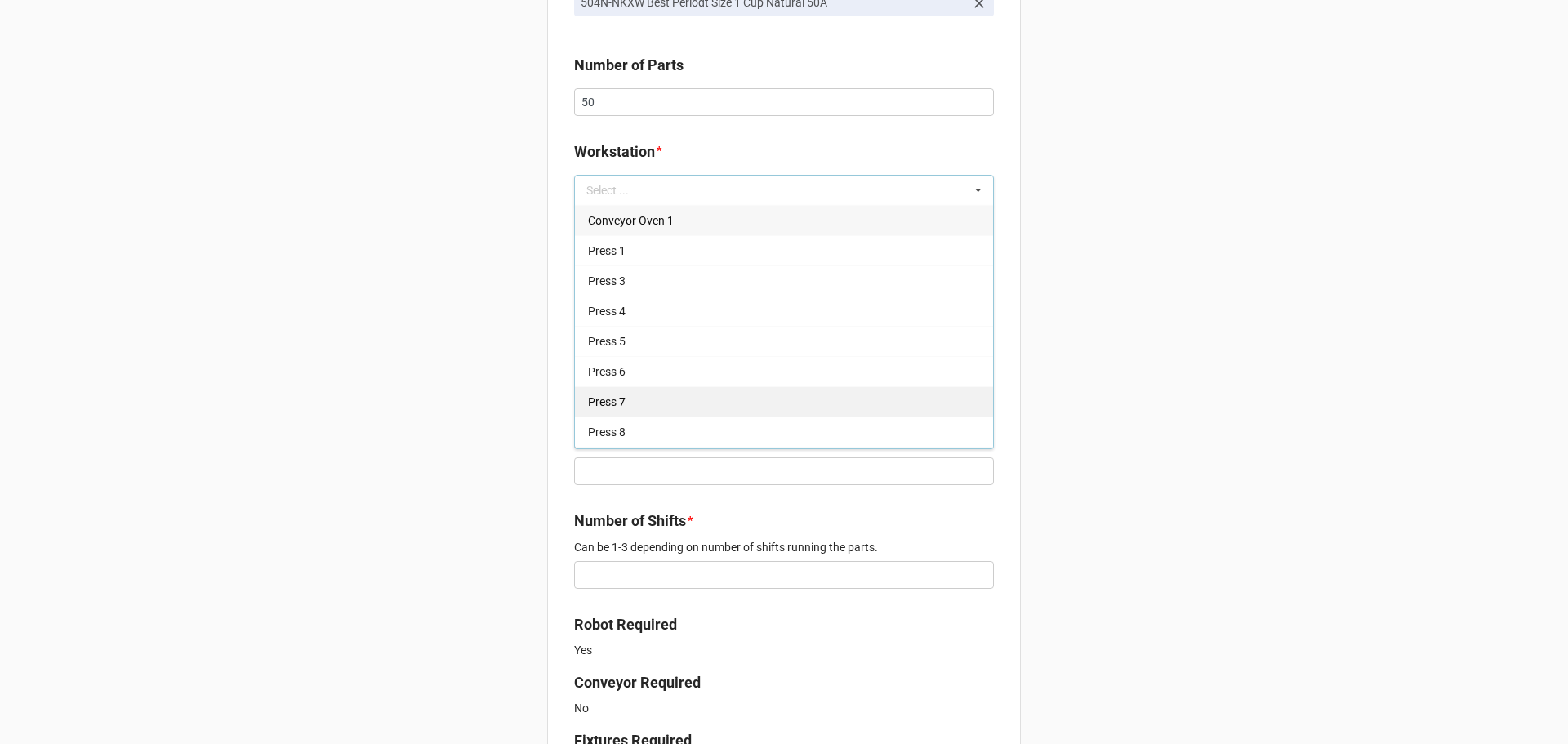
click at [634, 400] on div "Press 7" at bounding box center [784, 401] width 419 height 31
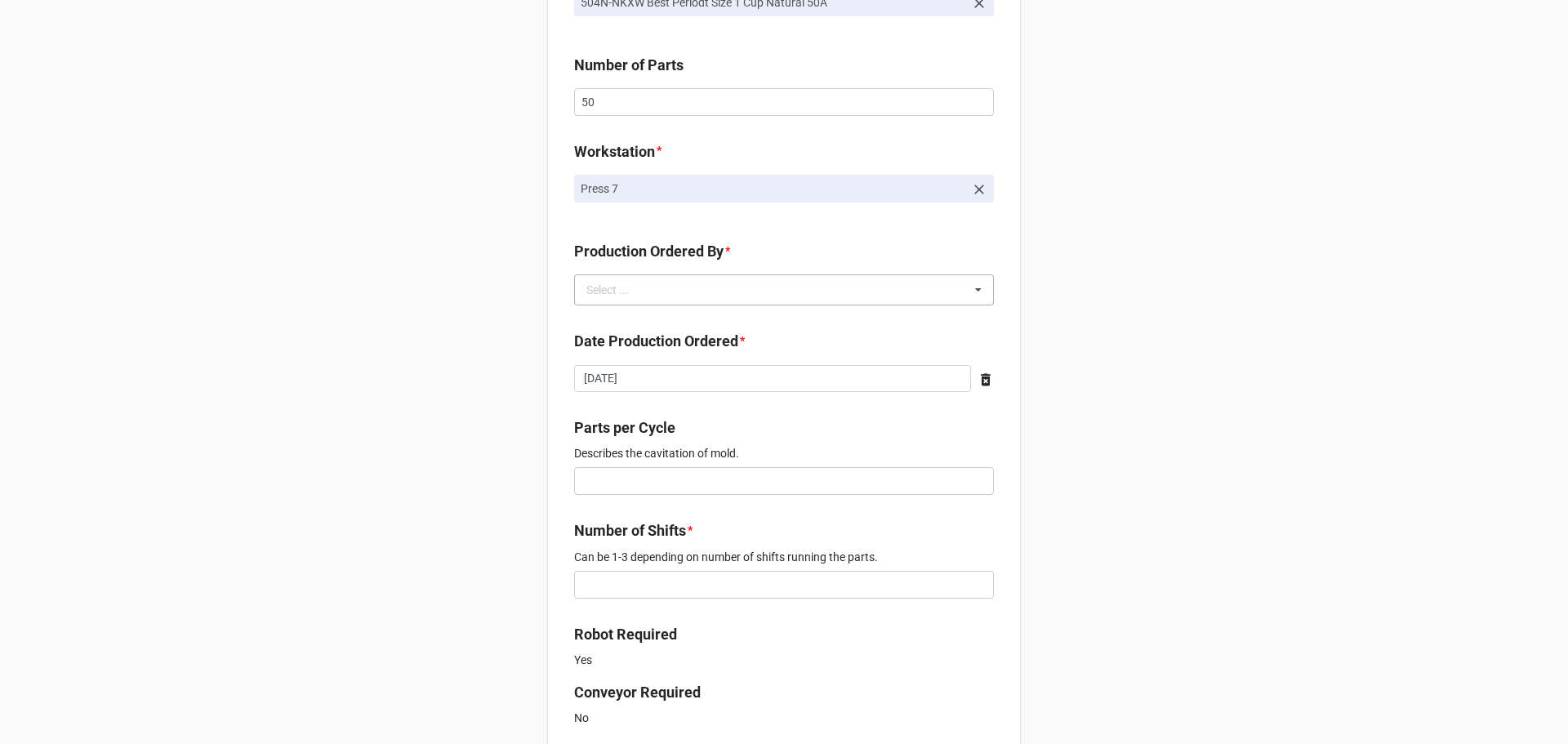
click at [631, 296] on div "Select ..." at bounding box center [617, 290] width 70 height 19
click at [639, 319] on span "Brian James Wanders" at bounding box center [631, 320] width 87 height 13
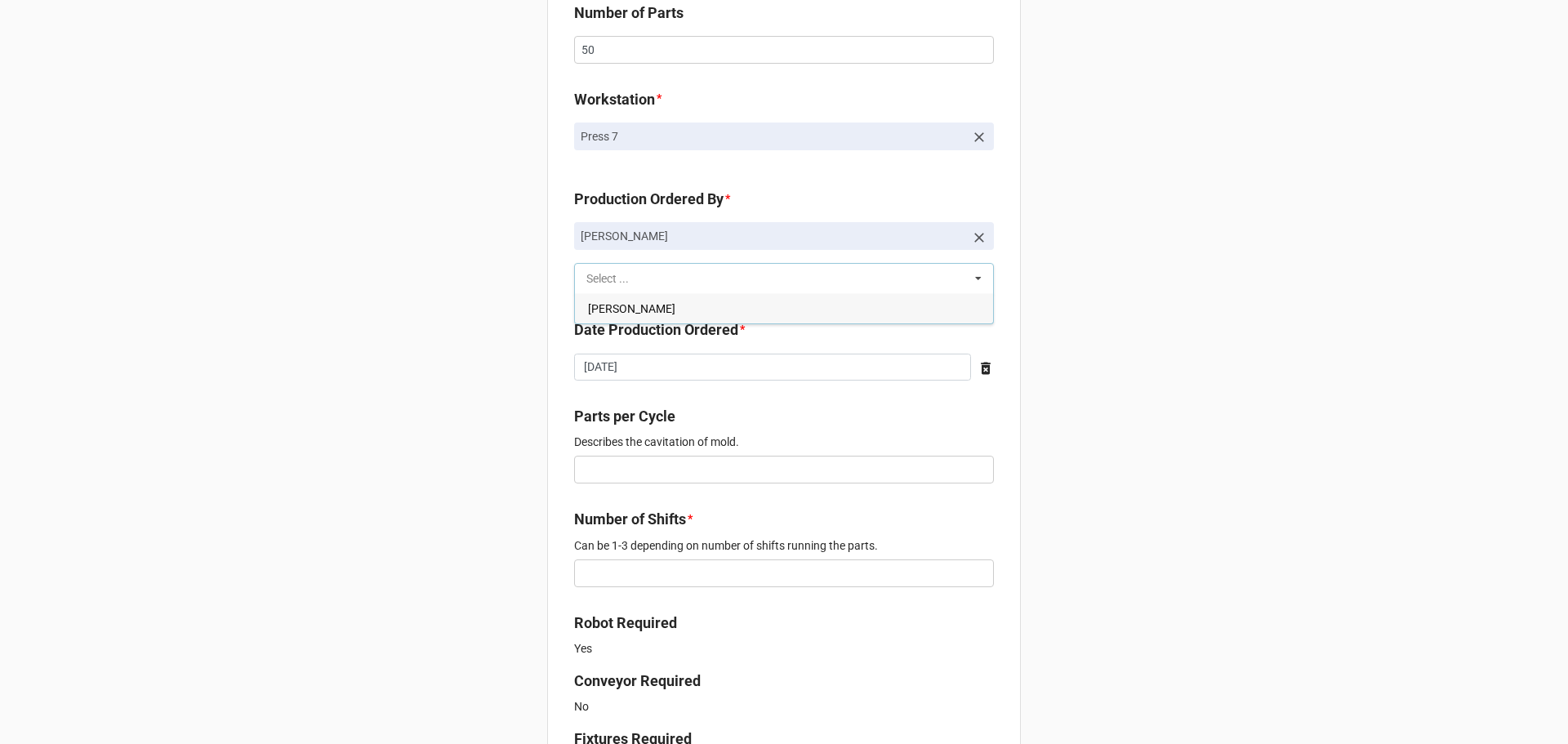
scroll to position [408, 0]
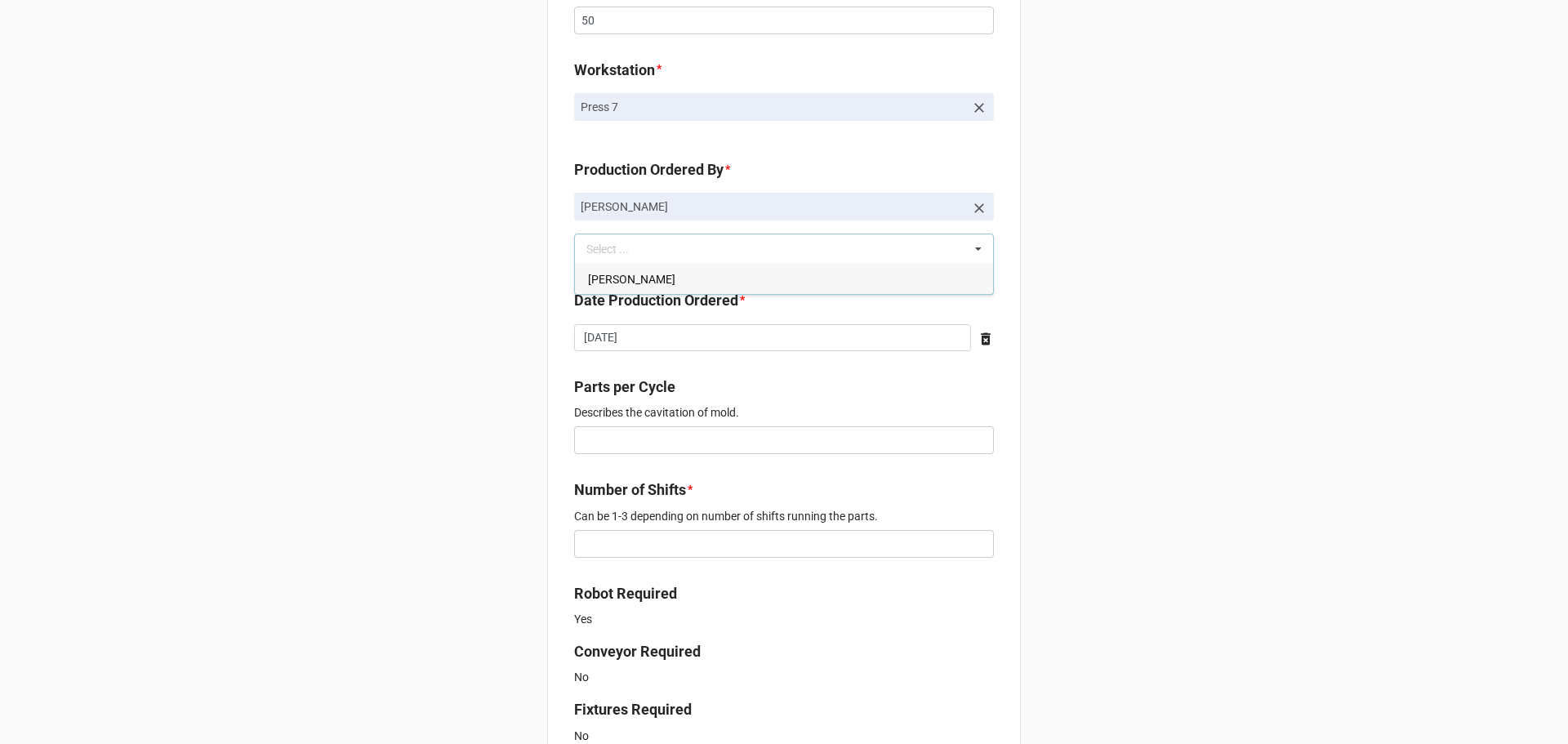
click at [488, 358] on div "New Order for Fabrication Link the Fabrication Purchase below * Y7EH-F1TN Casco…" at bounding box center [784, 634] width 1568 height 2084
click at [610, 445] on input "text" at bounding box center [784, 440] width 420 height 28
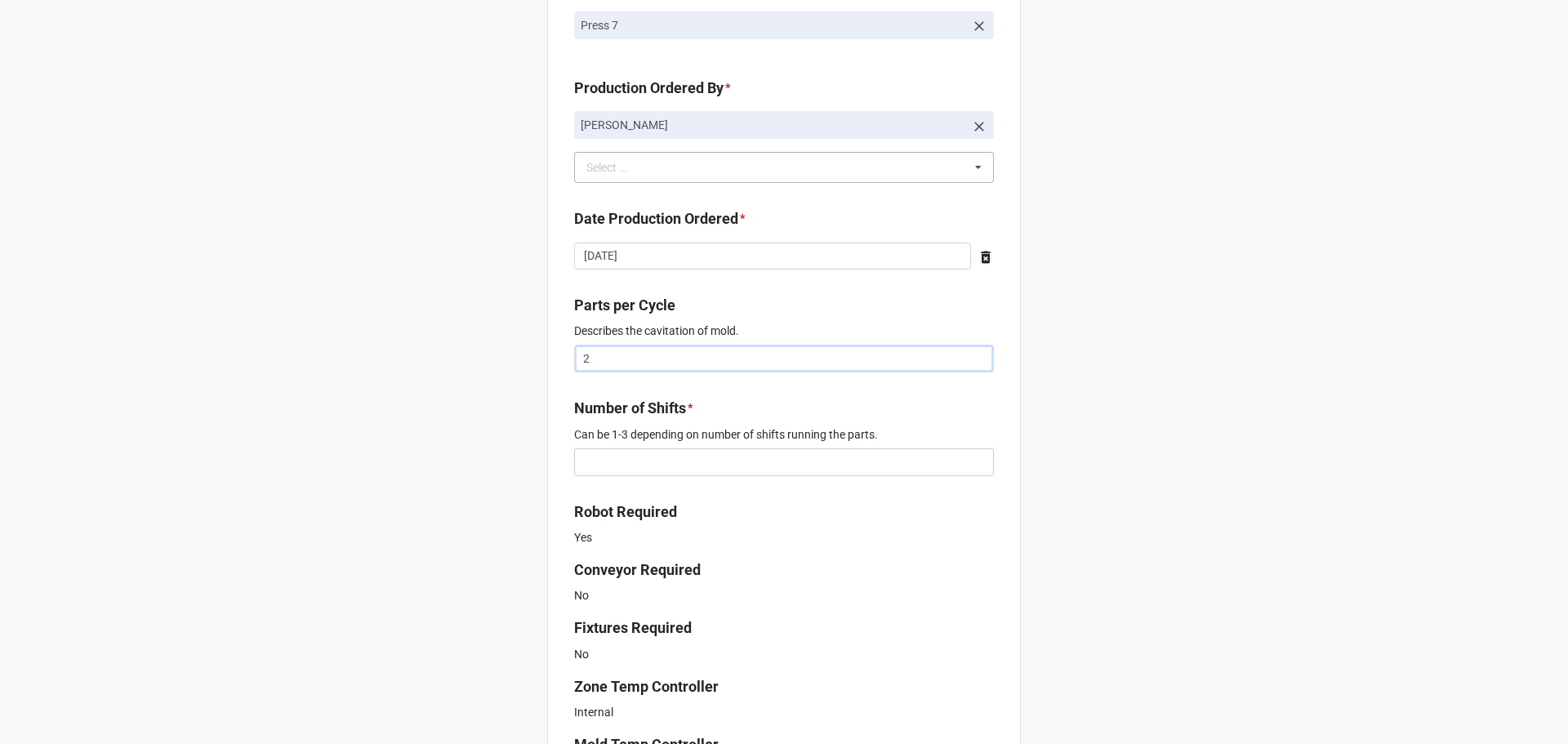
type input "2"
click at [600, 462] on input "text" at bounding box center [784, 462] width 420 height 28
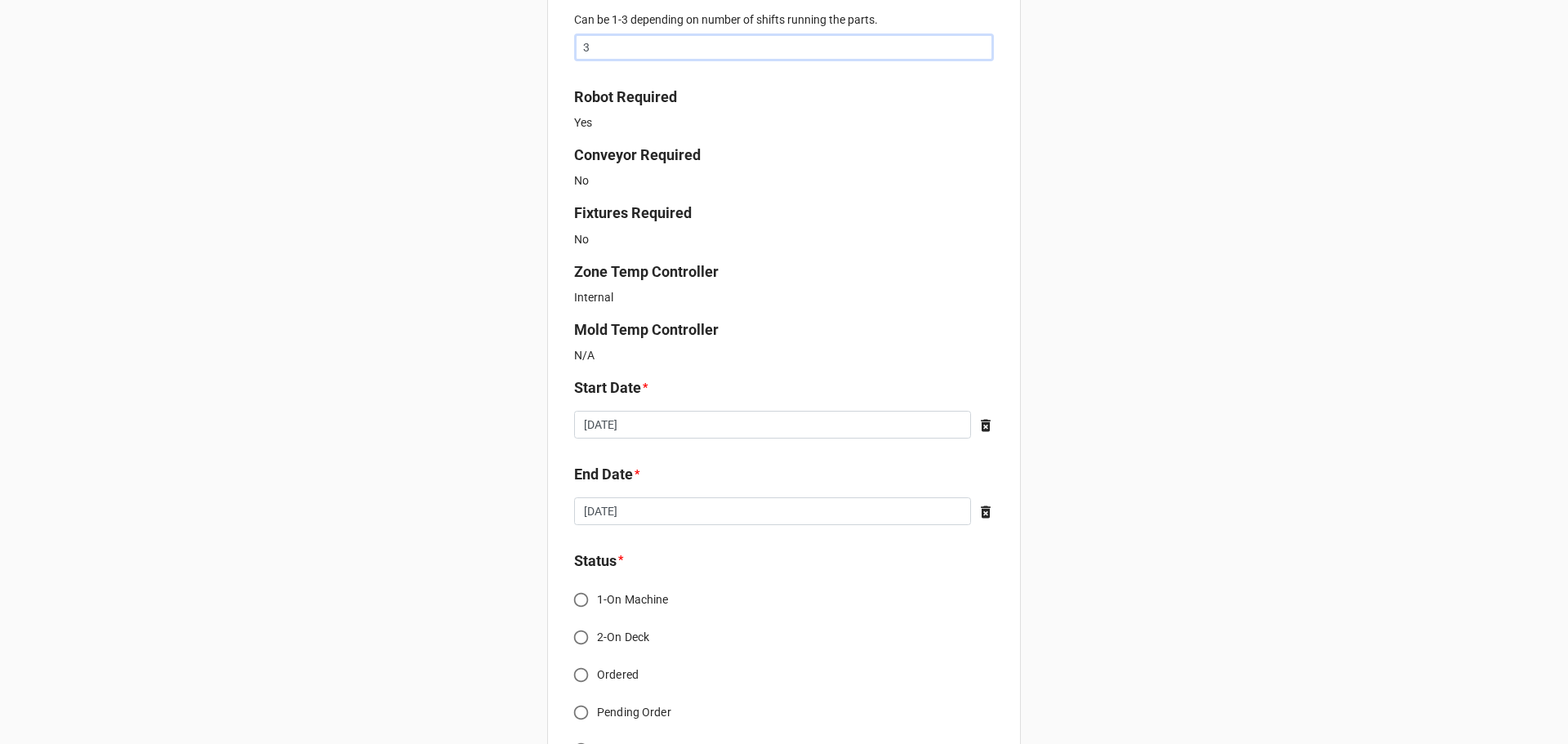
scroll to position [980, 0]
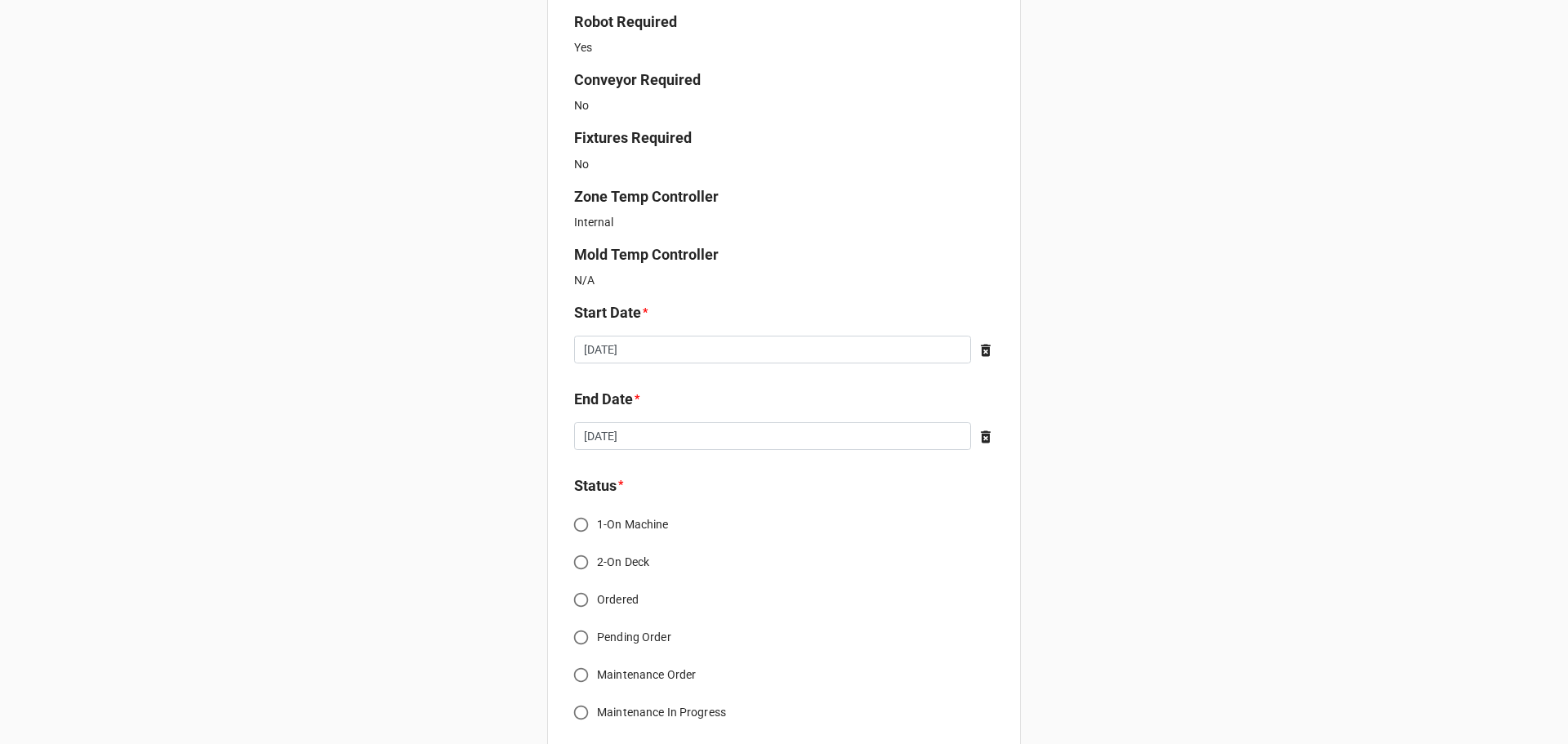
type input "3"
click at [576, 562] on input "2-On Deck" at bounding box center [580, 561] width 32 height 32
radio input "true"
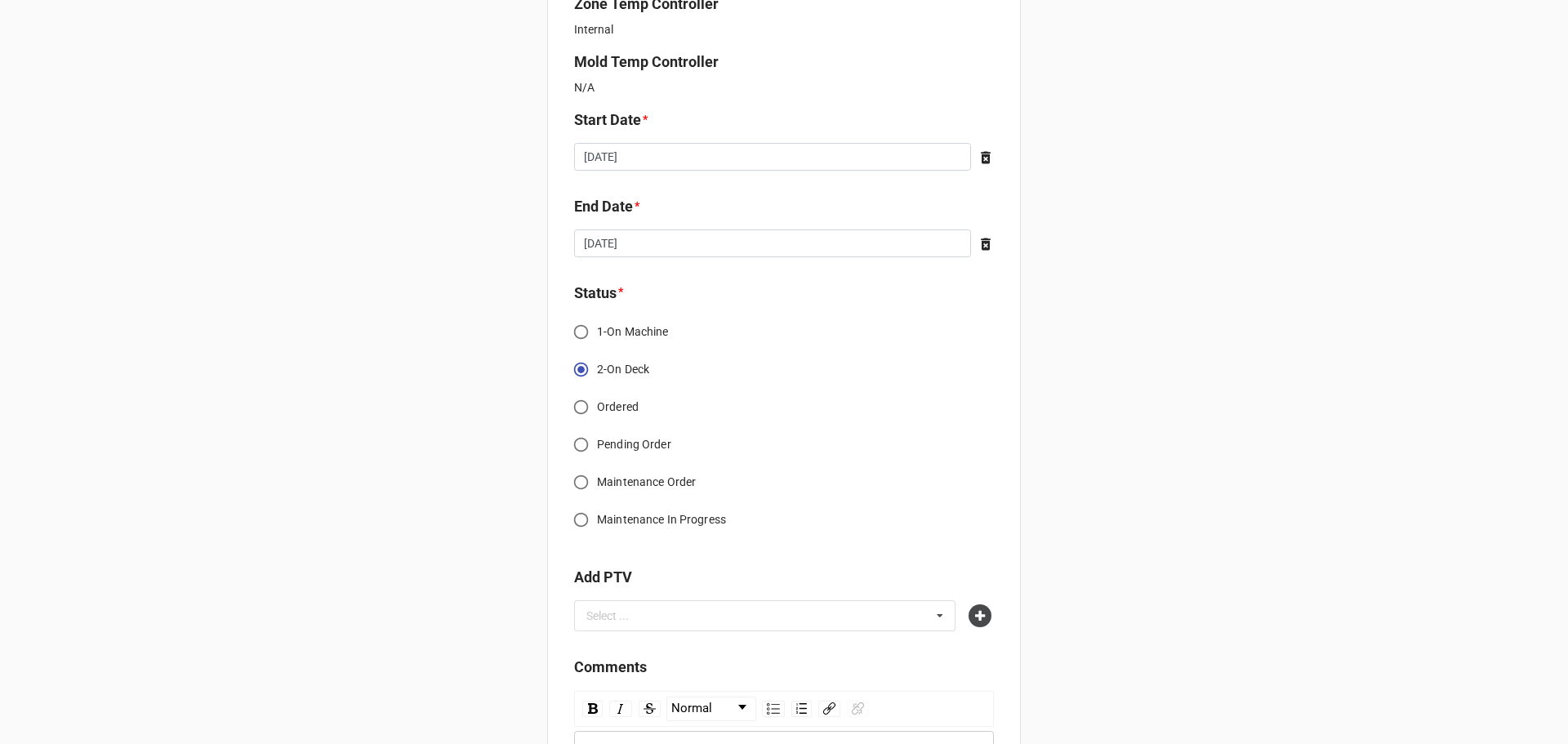
scroll to position [1143, 0]
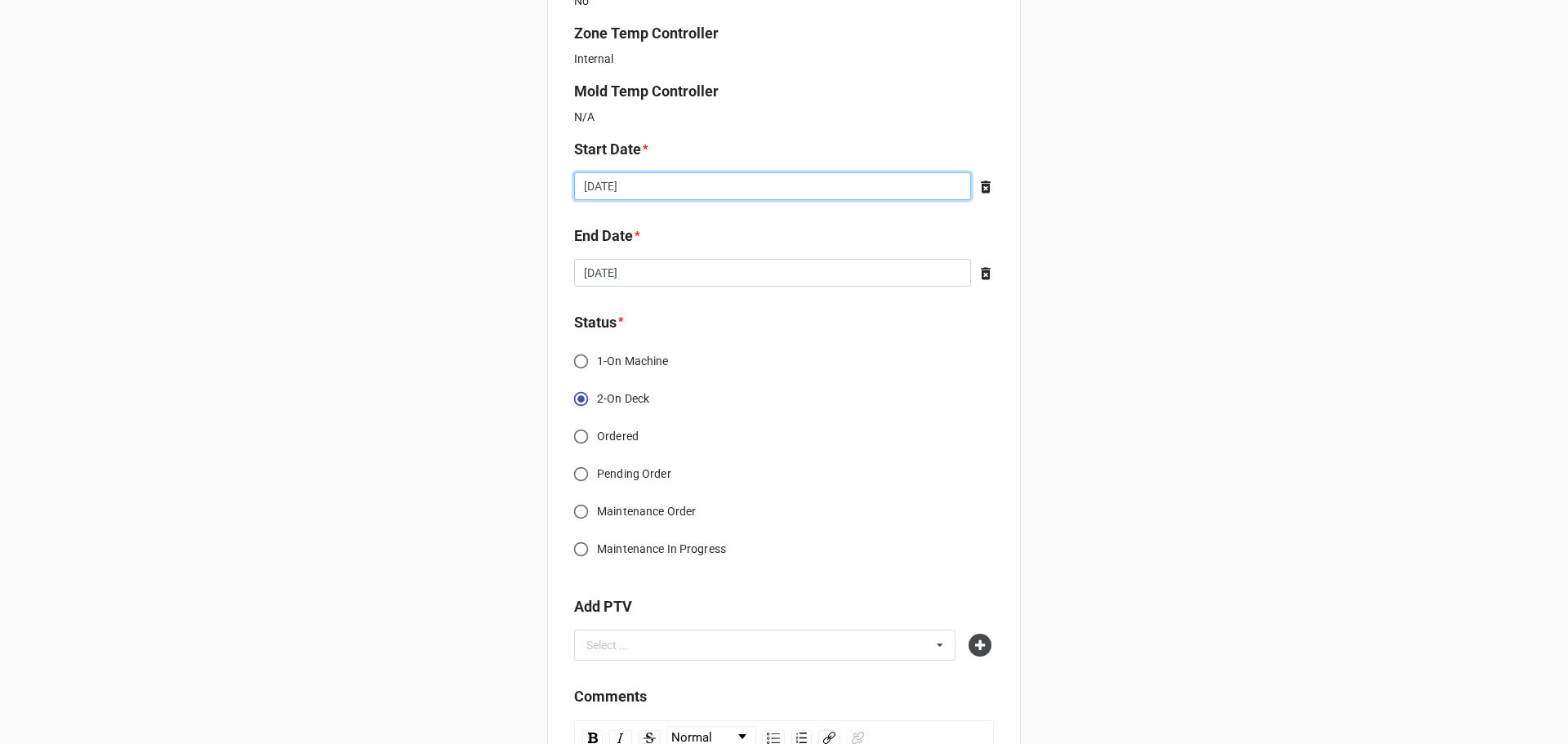
click at [700, 180] on input "[DATE]" at bounding box center [772, 186] width 397 height 28
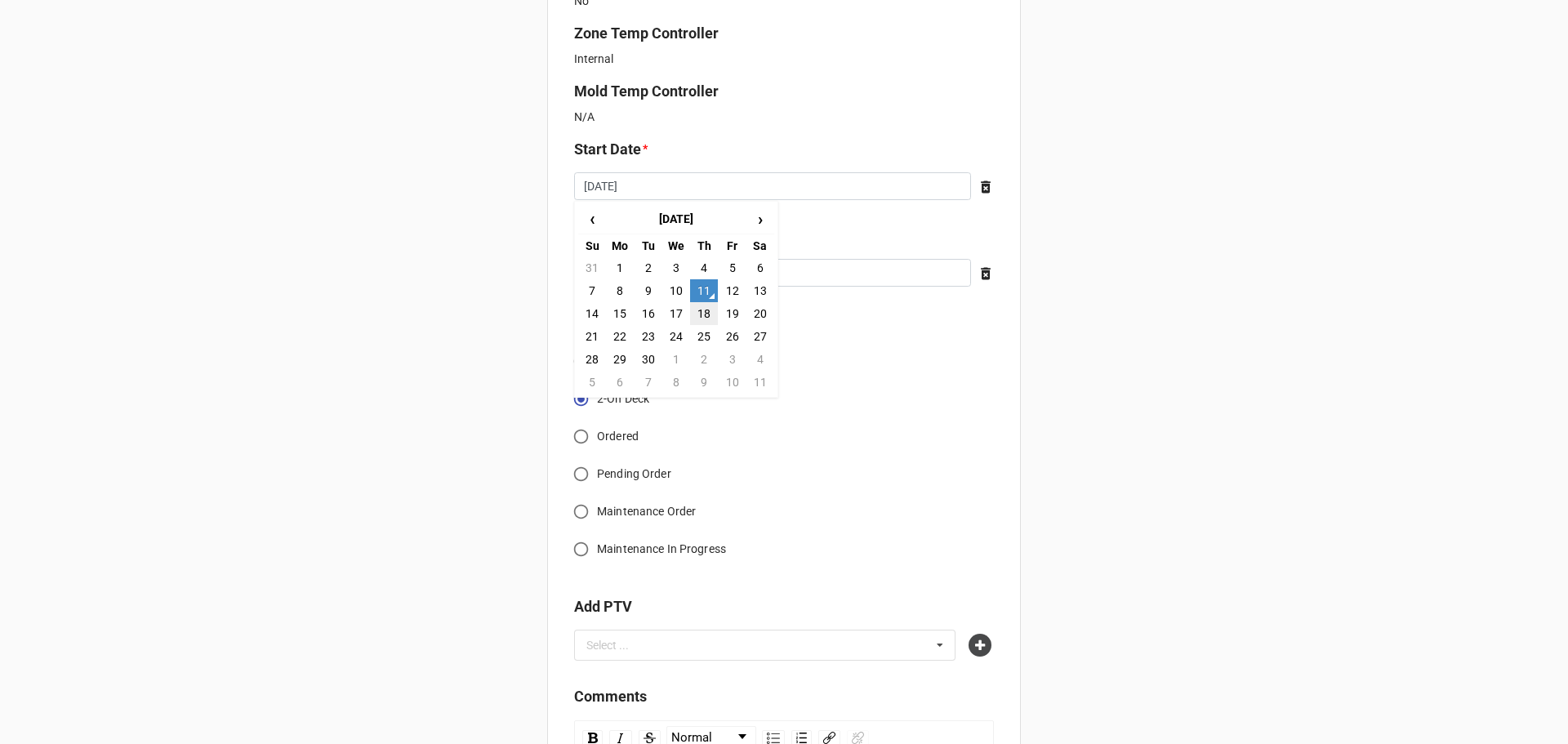
click at [691, 308] on td "18" at bounding box center [703, 313] width 28 height 23
type input "2025-09-18"
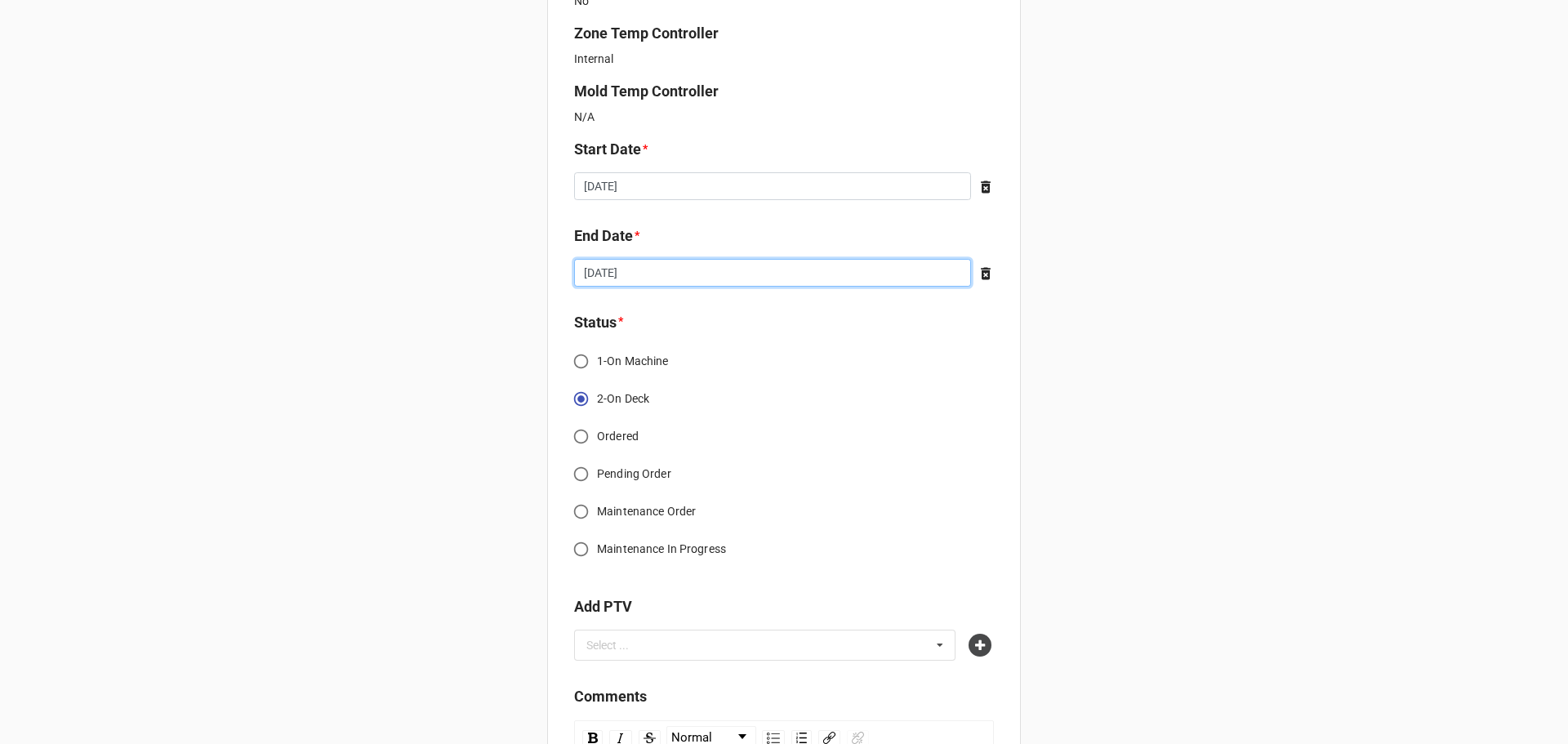
click at [690, 281] on input "[DATE]" at bounding box center [772, 272] width 397 height 28
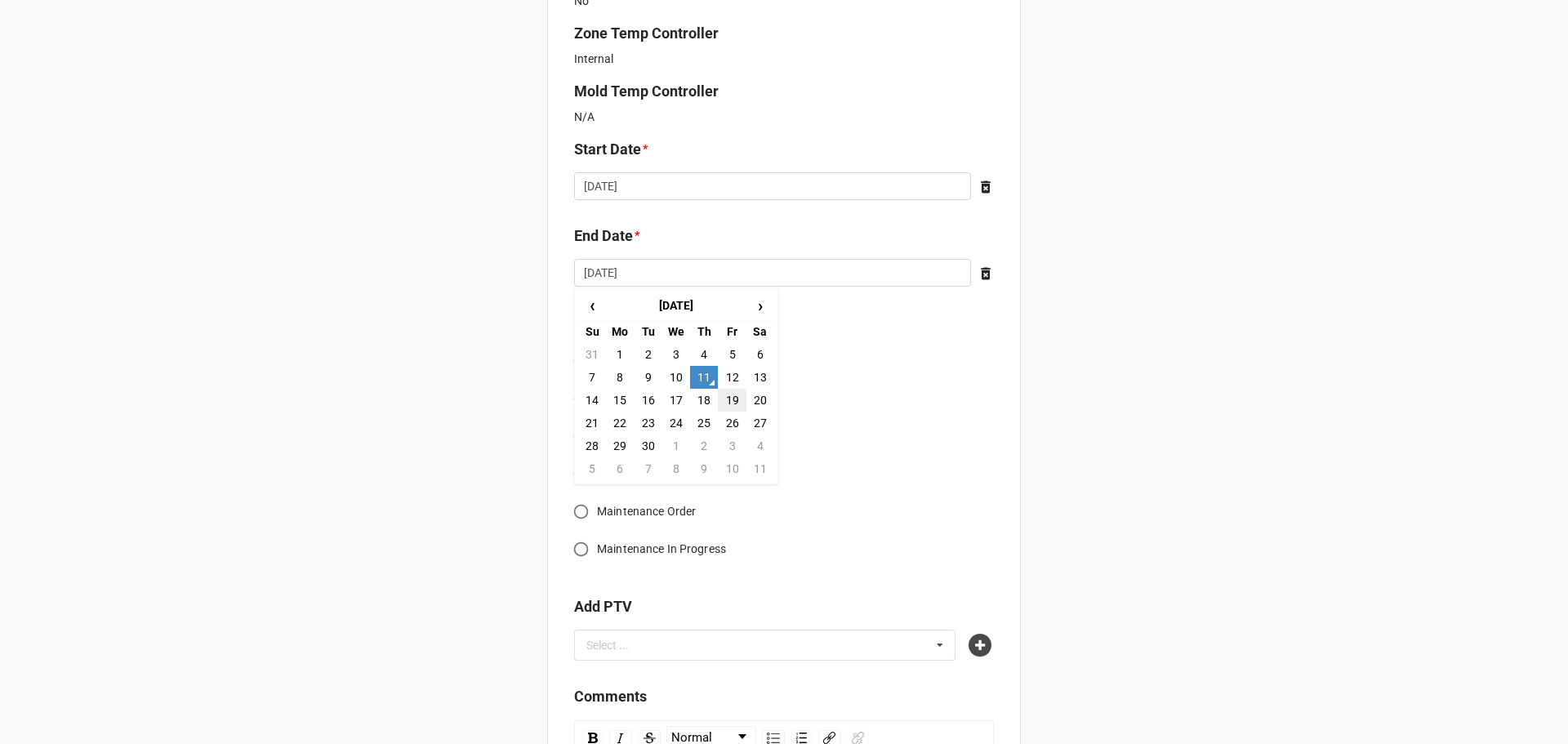
click at [732, 398] on td "19" at bounding box center [731, 400] width 28 height 23
type input "2025-09-19"
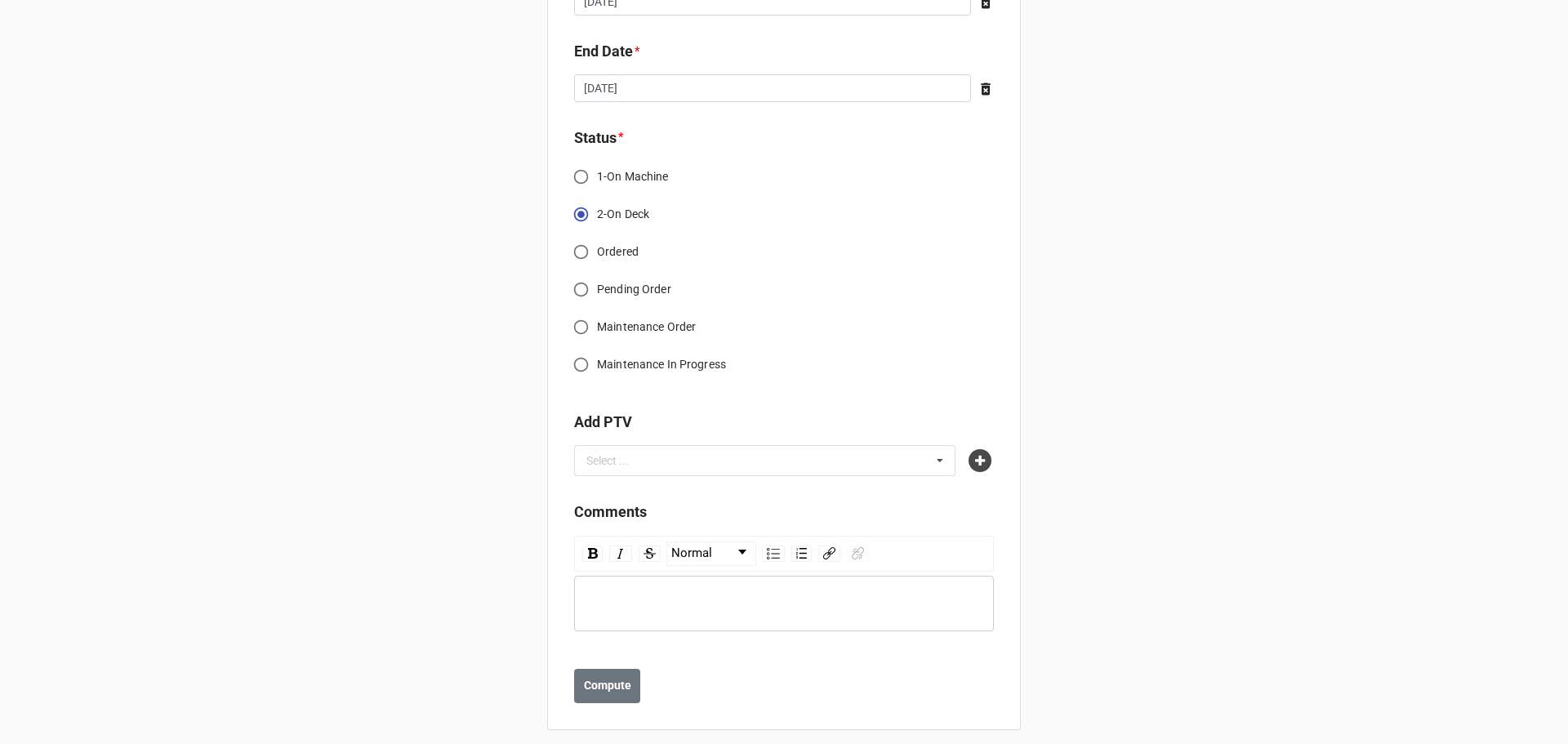
scroll to position [1340, 0]
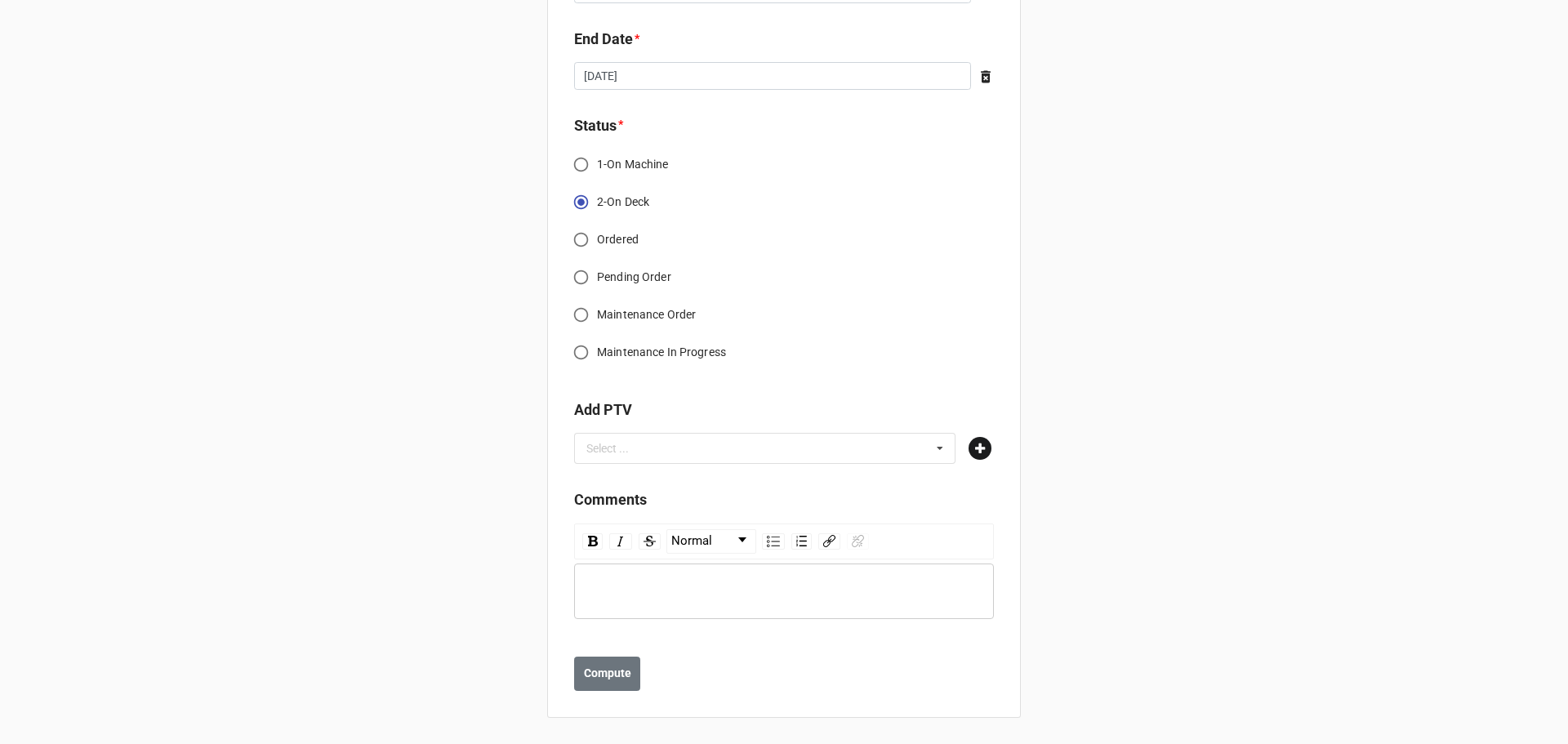
click at [981, 440] on icon at bounding box center [980, 448] width 23 height 23
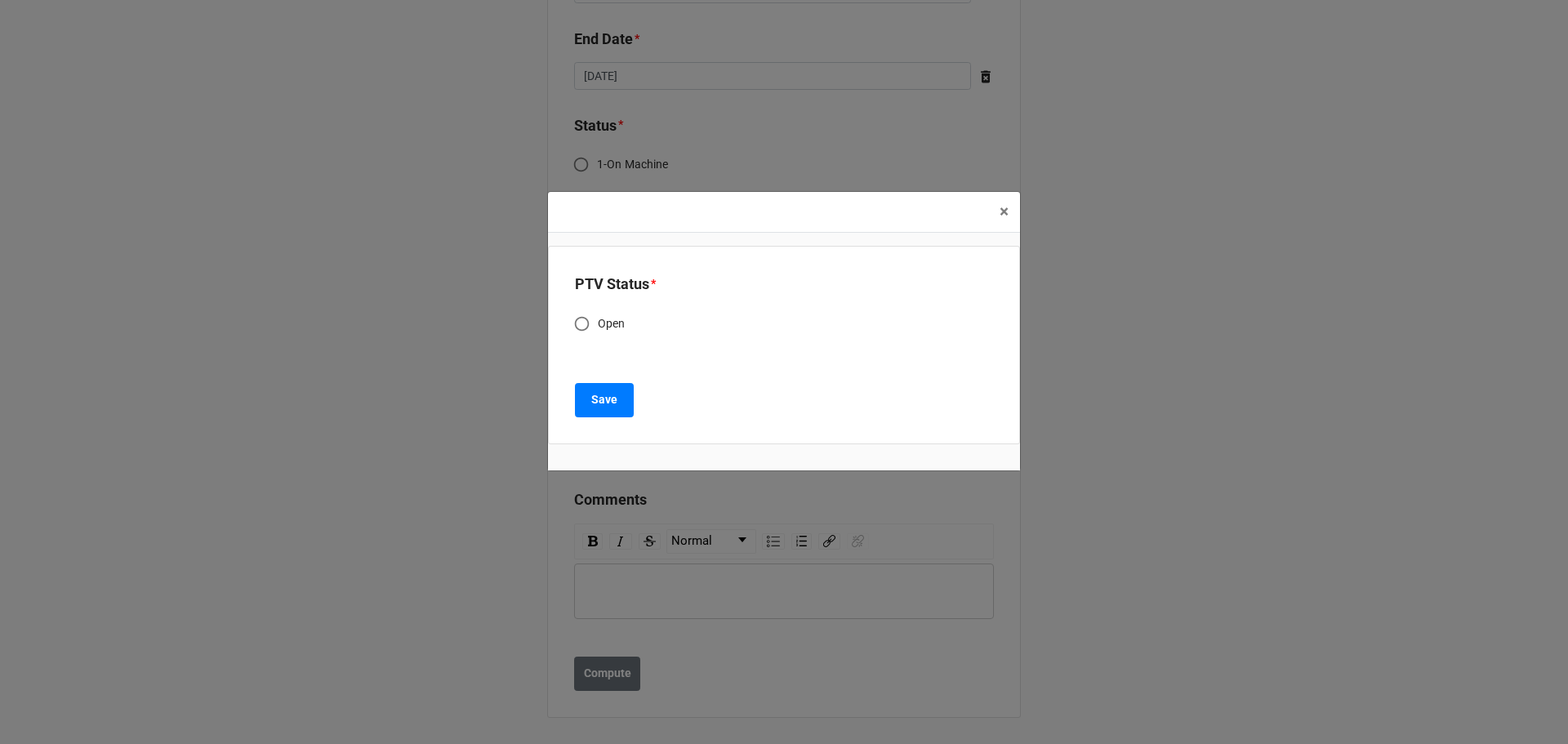
click at [598, 316] on span "Open" at bounding box center [611, 324] width 28 height 17
click at [598, 316] on input "Open" at bounding box center [581, 323] width 32 height 32
radio input "true"
click at [606, 413] on button "Save" at bounding box center [603, 400] width 58 height 34
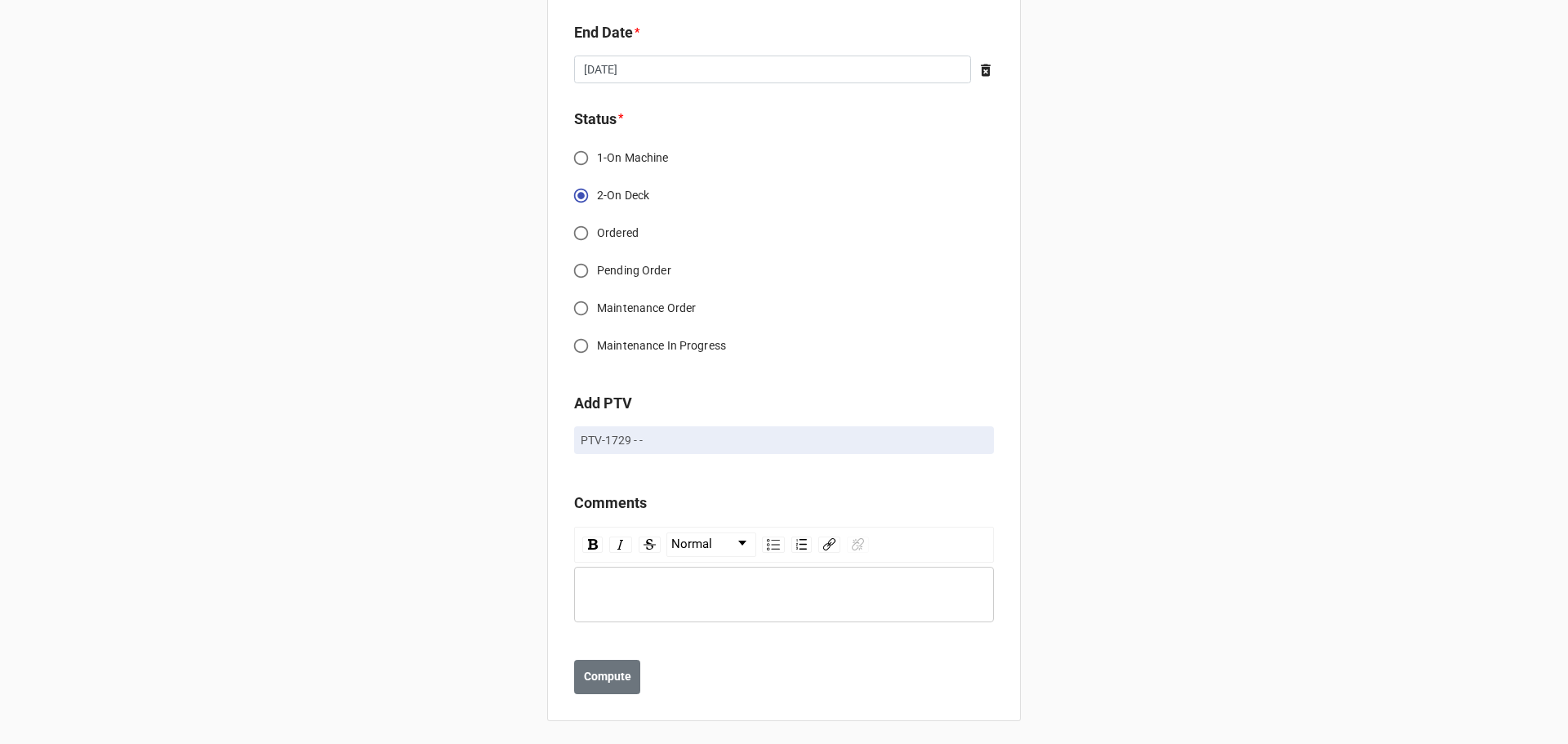
scroll to position [1349, 0]
click at [612, 667] on b "Compute" at bounding box center [607, 673] width 47 height 17
click at [590, 682] on b "Save" at bounding box center [602, 673] width 26 height 17
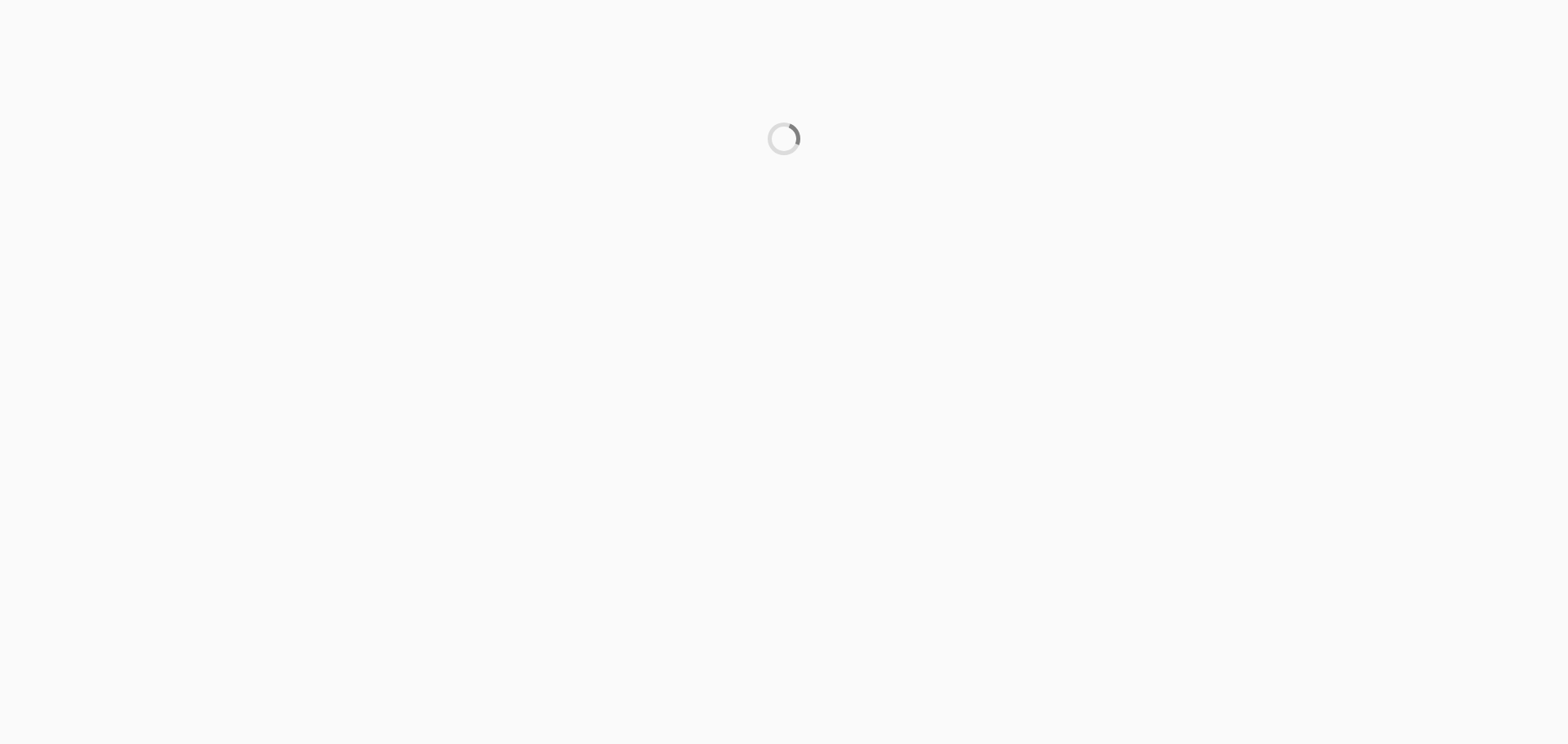
scroll to position [0, 0]
